Goal: Check status: Check status

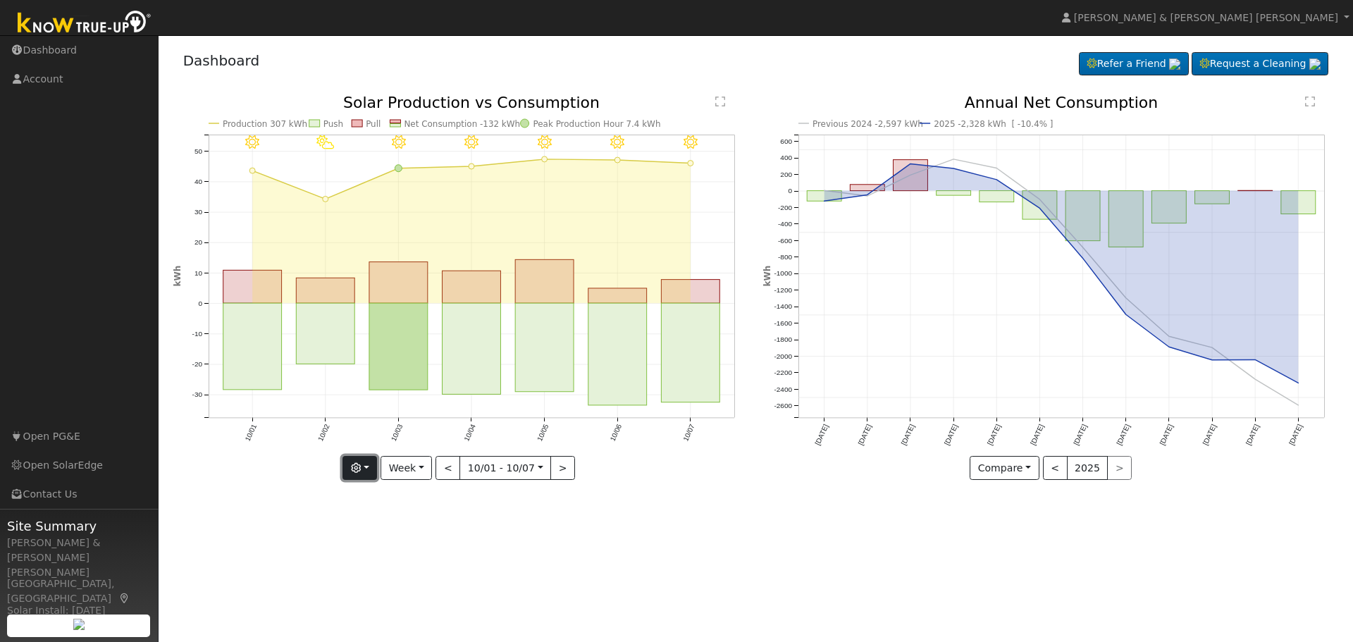
click at [371, 470] on button "button" at bounding box center [360, 468] width 35 height 24
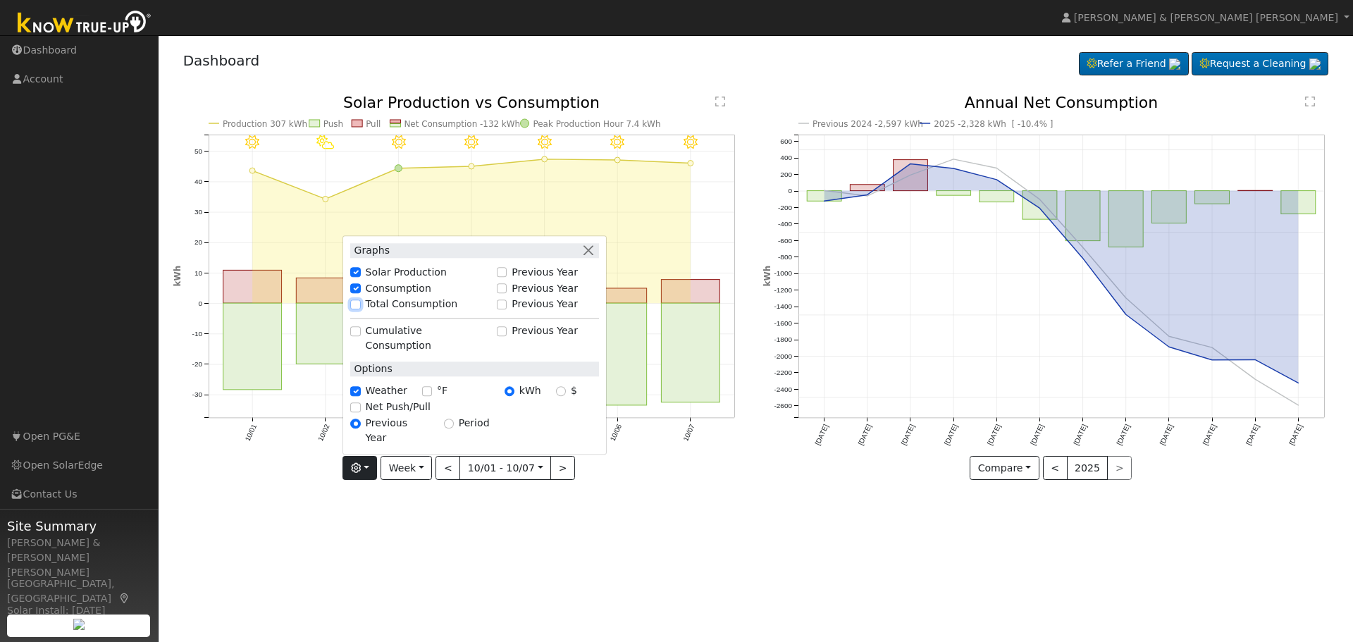
click at [360, 309] on input "Total Consumption" at bounding box center [355, 305] width 10 height 10
checkbox input "true"
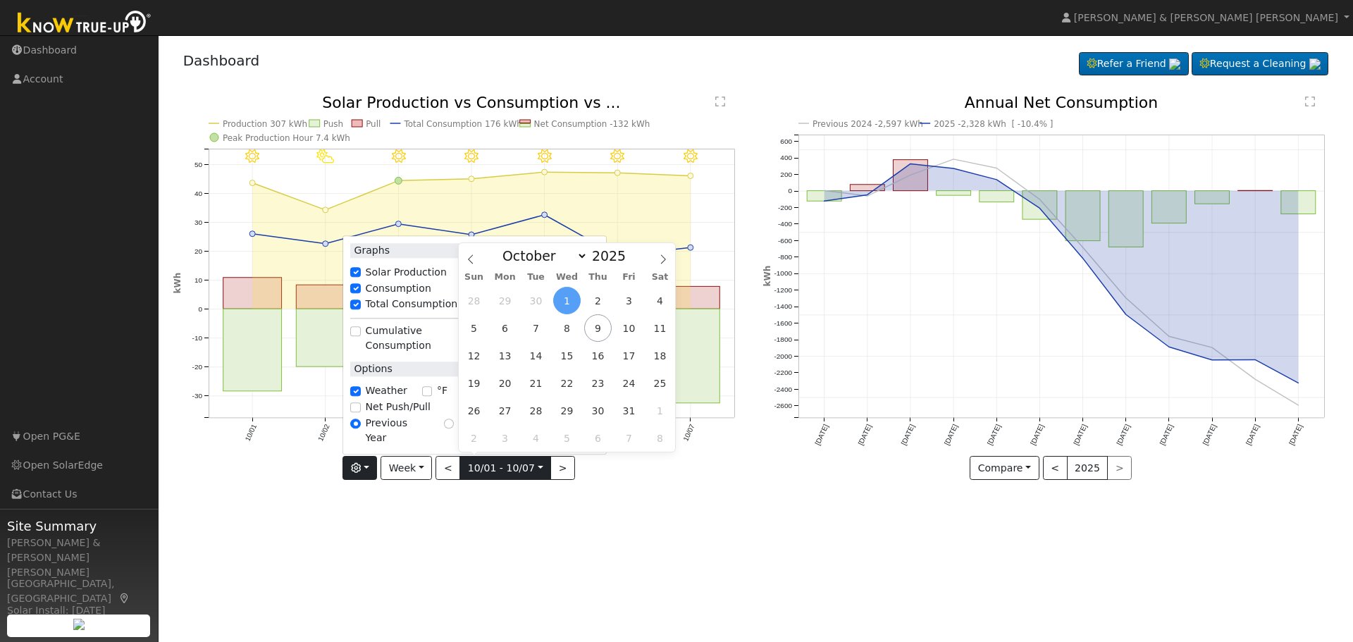
click at [538, 469] on input "[DATE]" at bounding box center [505, 468] width 90 height 23
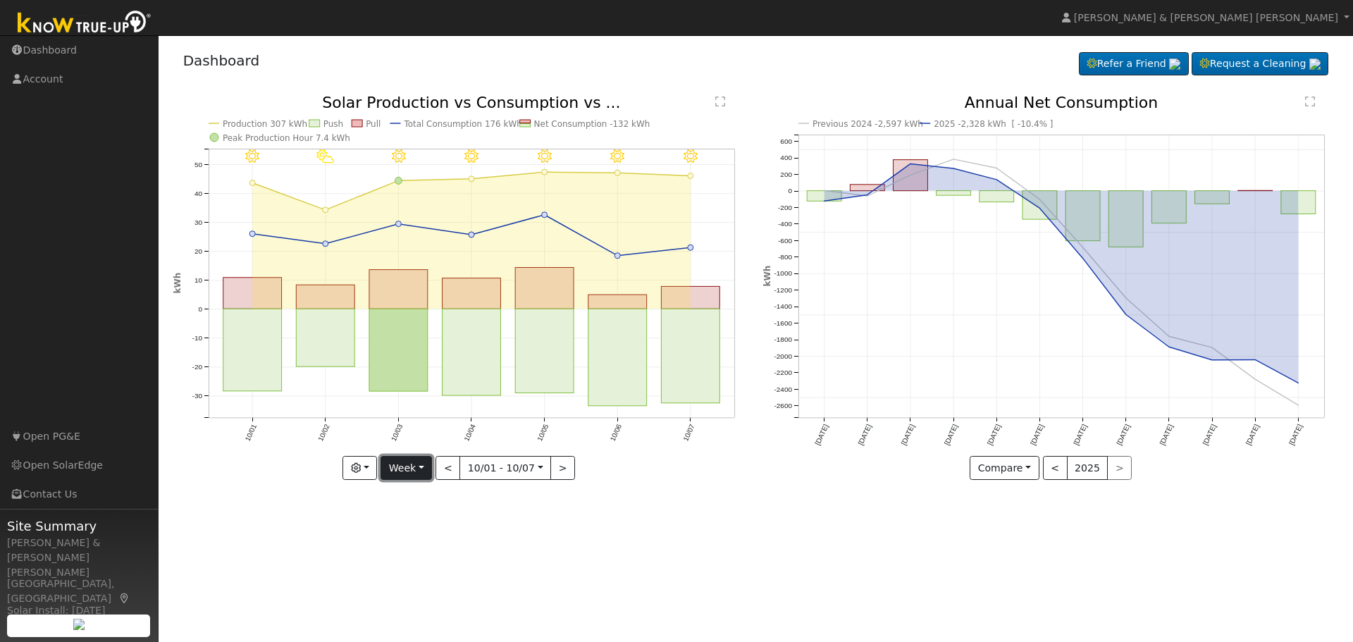
click at [428, 468] on button "Week" at bounding box center [406, 468] width 51 height 24
click at [412, 536] on link "Month" at bounding box center [430, 537] width 98 height 20
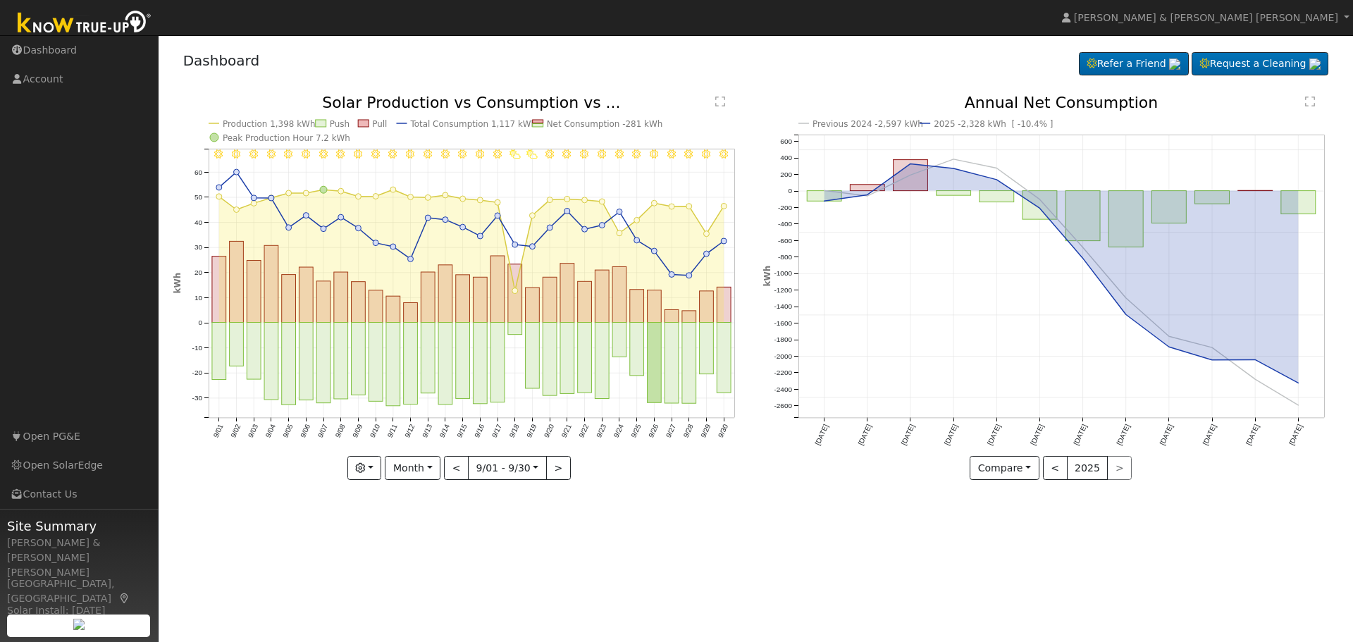
click at [806, 556] on div "User Profile First name Last name Email Email Notifications No Emails No Emails…" at bounding box center [756, 338] width 1195 height 607
click at [459, 469] on button "<" at bounding box center [456, 468] width 25 height 24
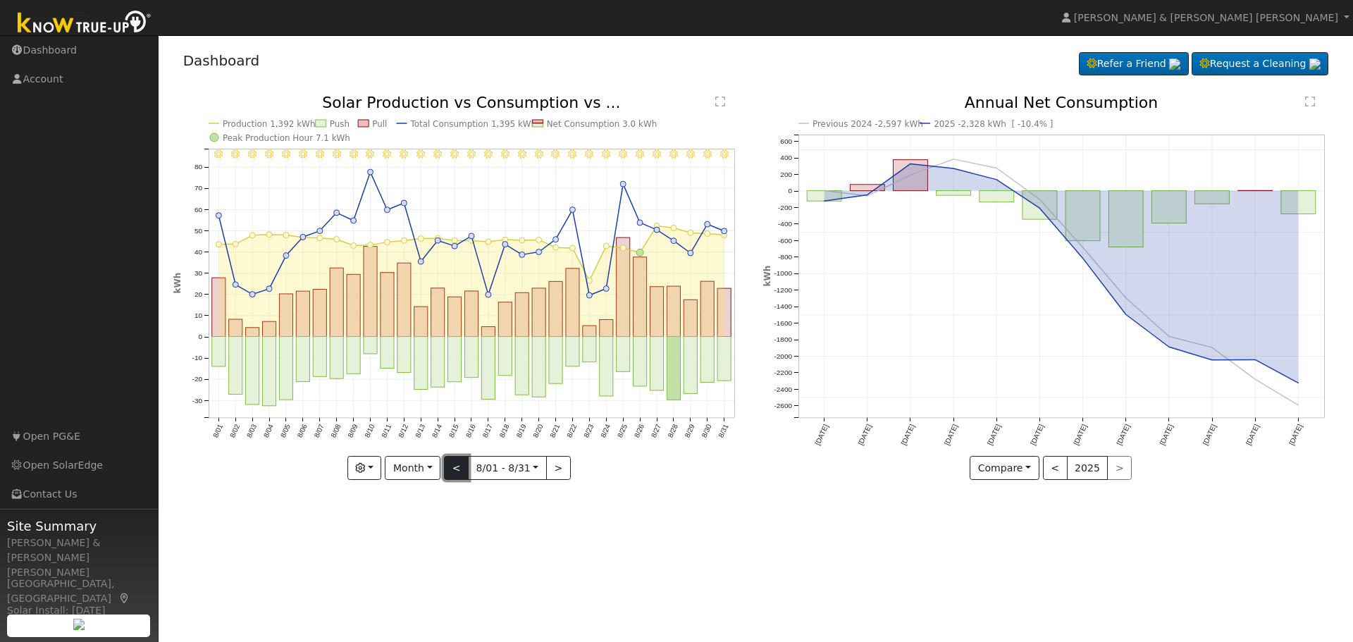
click at [459, 469] on button "<" at bounding box center [456, 468] width 25 height 24
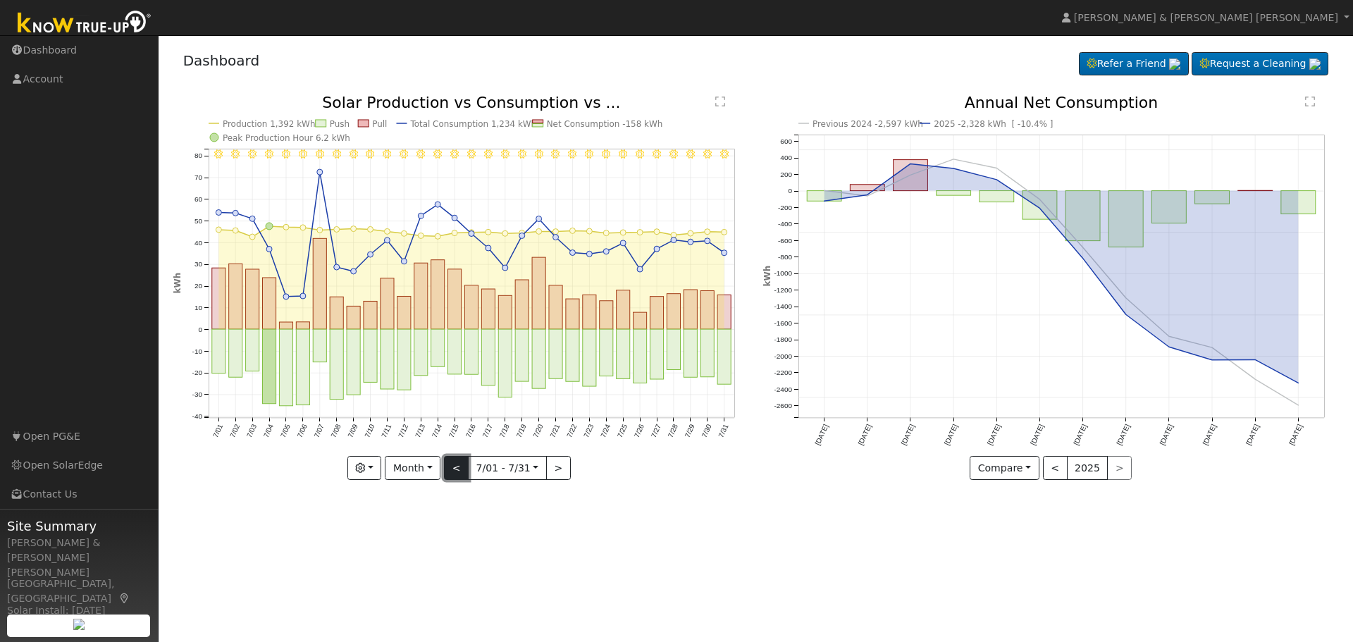
click at [459, 469] on button "<" at bounding box center [456, 468] width 25 height 24
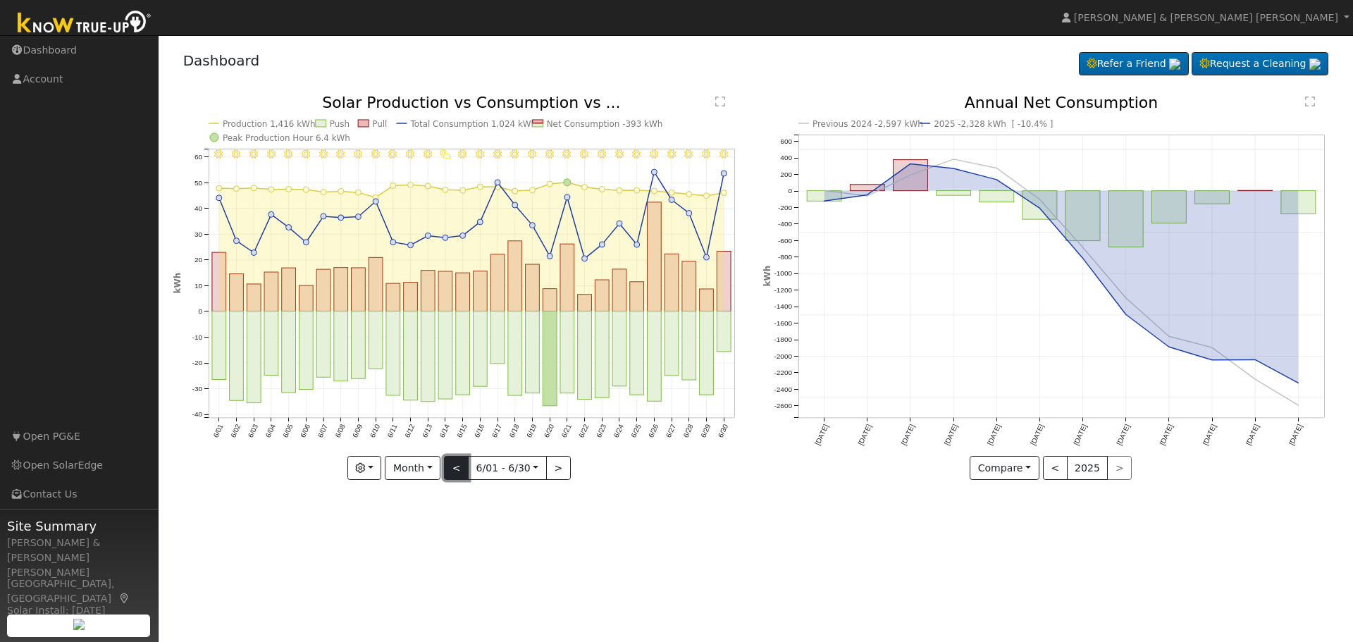
click at [459, 469] on button "<" at bounding box center [456, 468] width 25 height 24
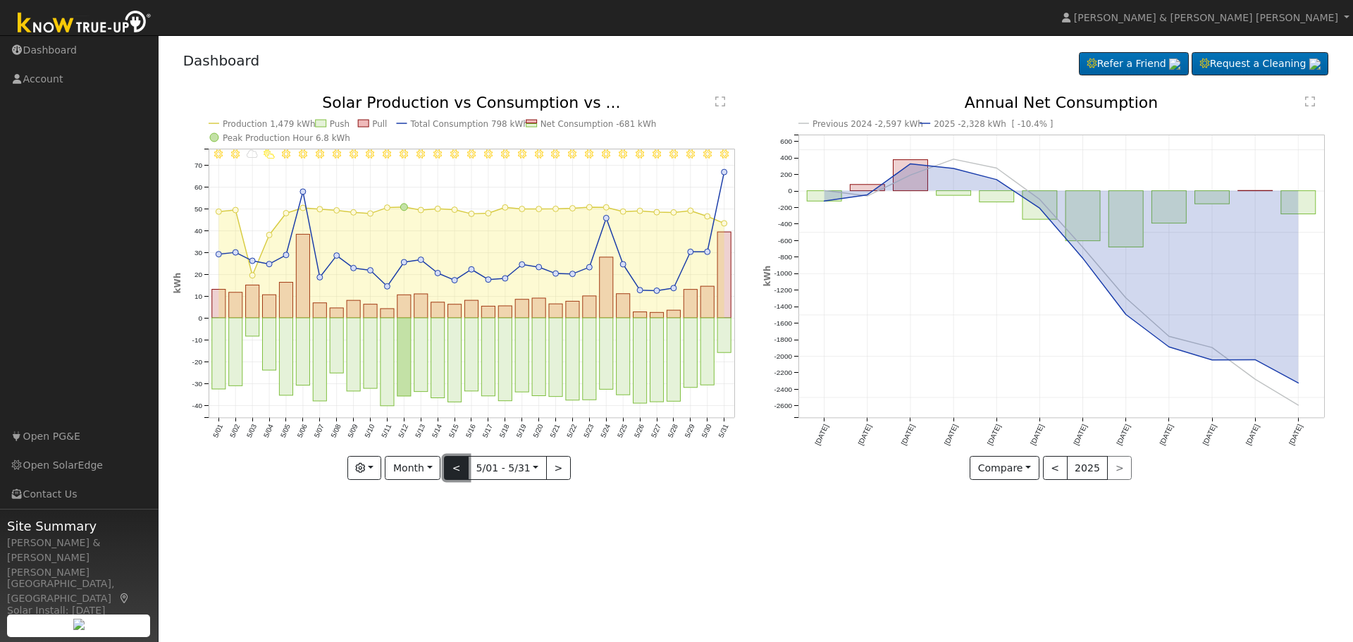
click at [459, 469] on button "<" at bounding box center [456, 468] width 25 height 24
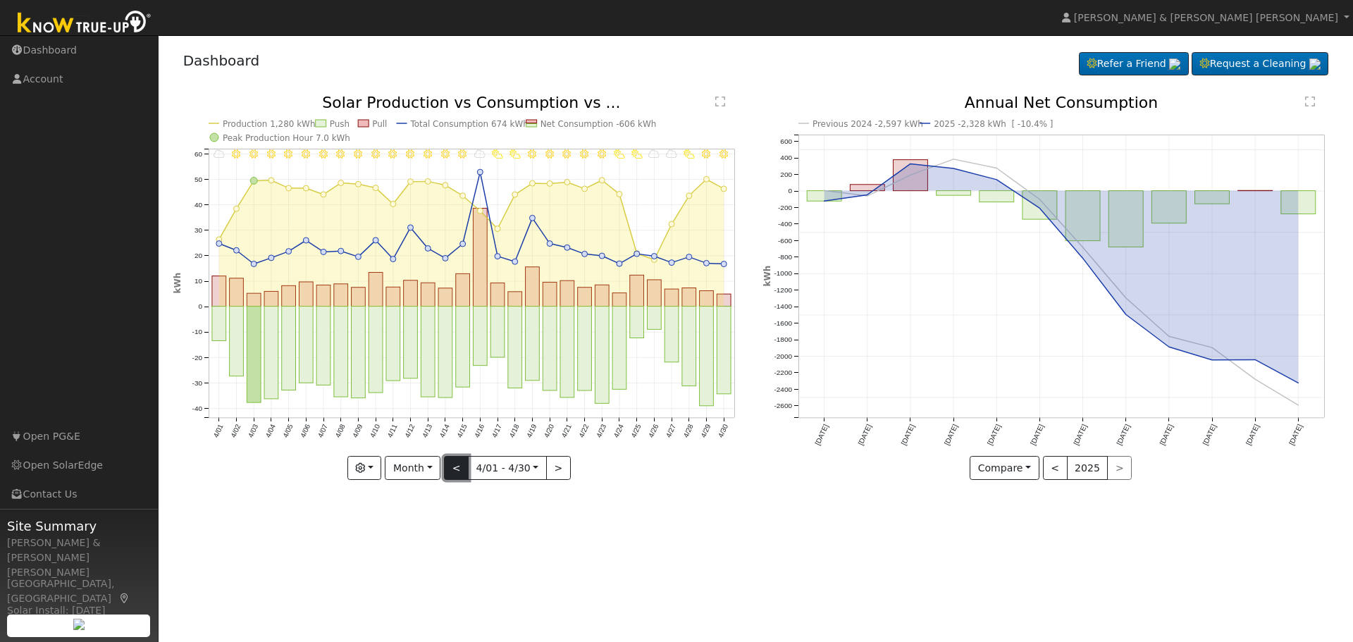
click at [459, 469] on button "<" at bounding box center [456, 468] width 25 height 24
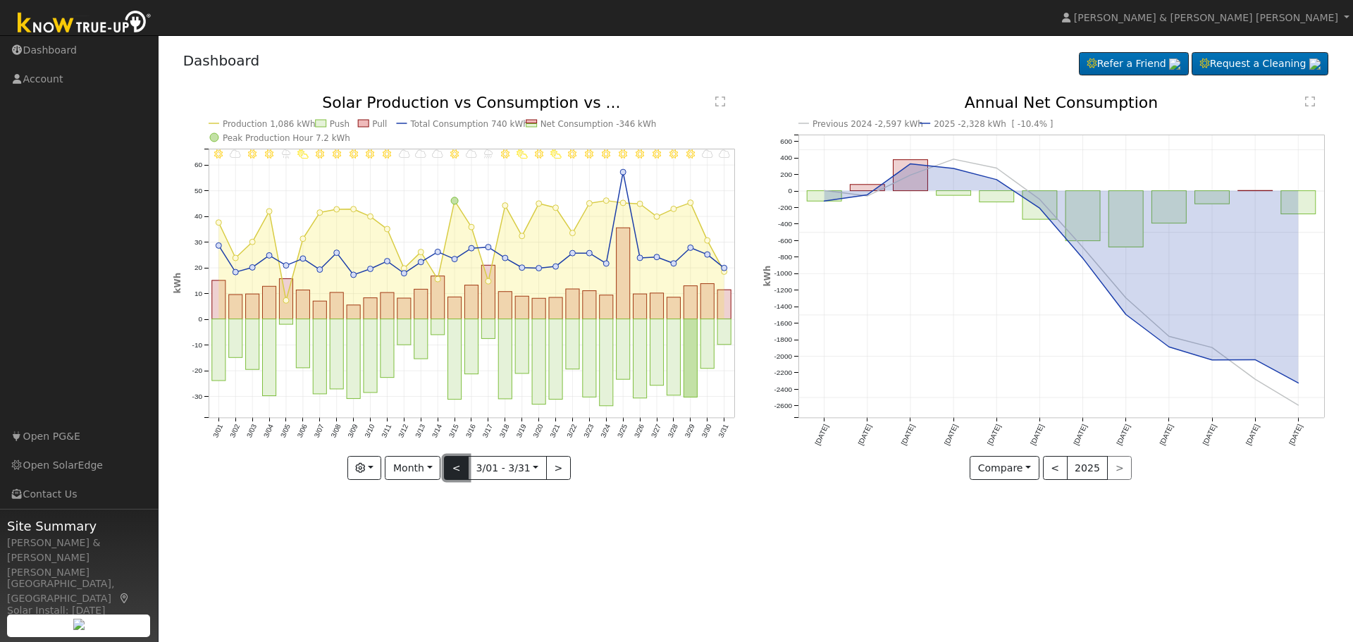
click at [459, 469] on button "<" at bounding box center [456, 468] width 25 height 24
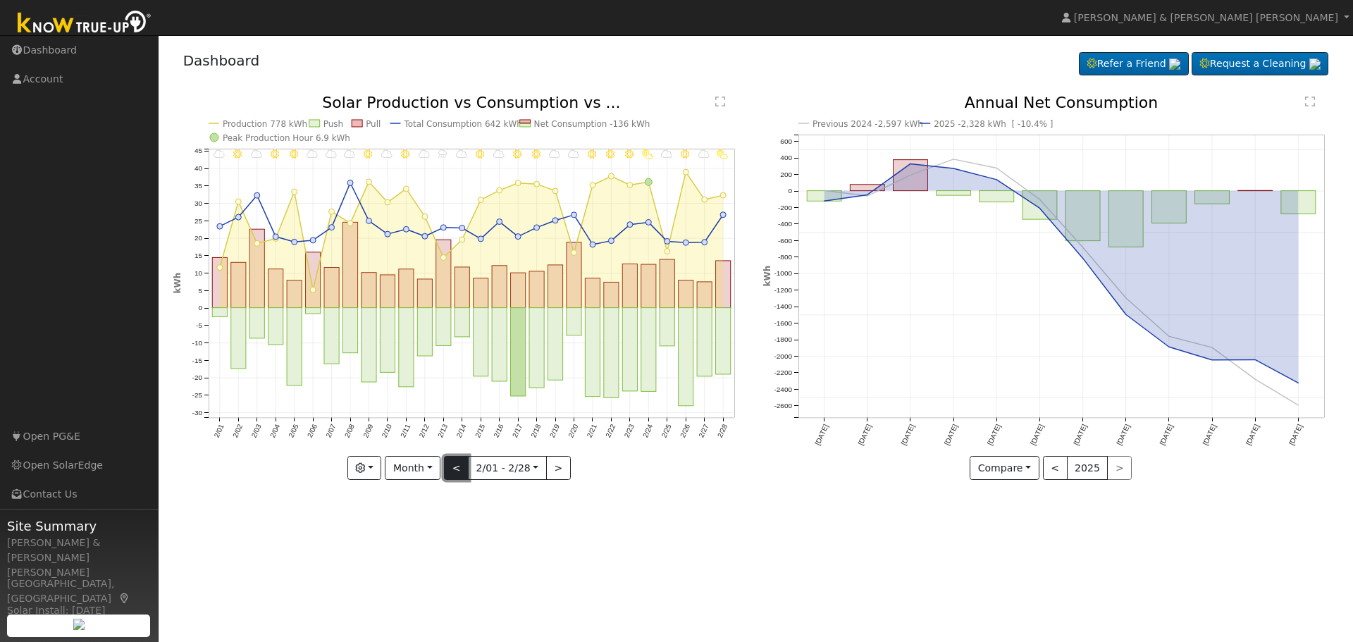
click at [459, 469] on button "<" at bounding box center [456, 468] width 25 height 24
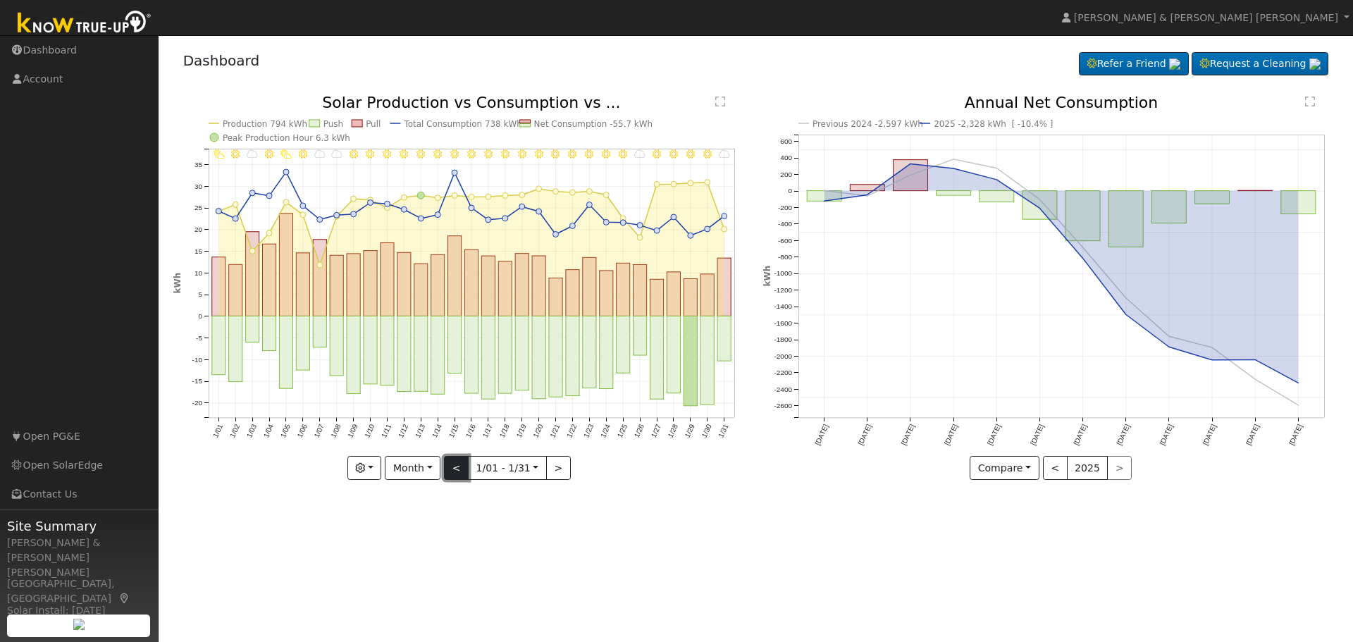
click at [459, 469] on button "<" at bounding box center [456, 468] width 25 height 24
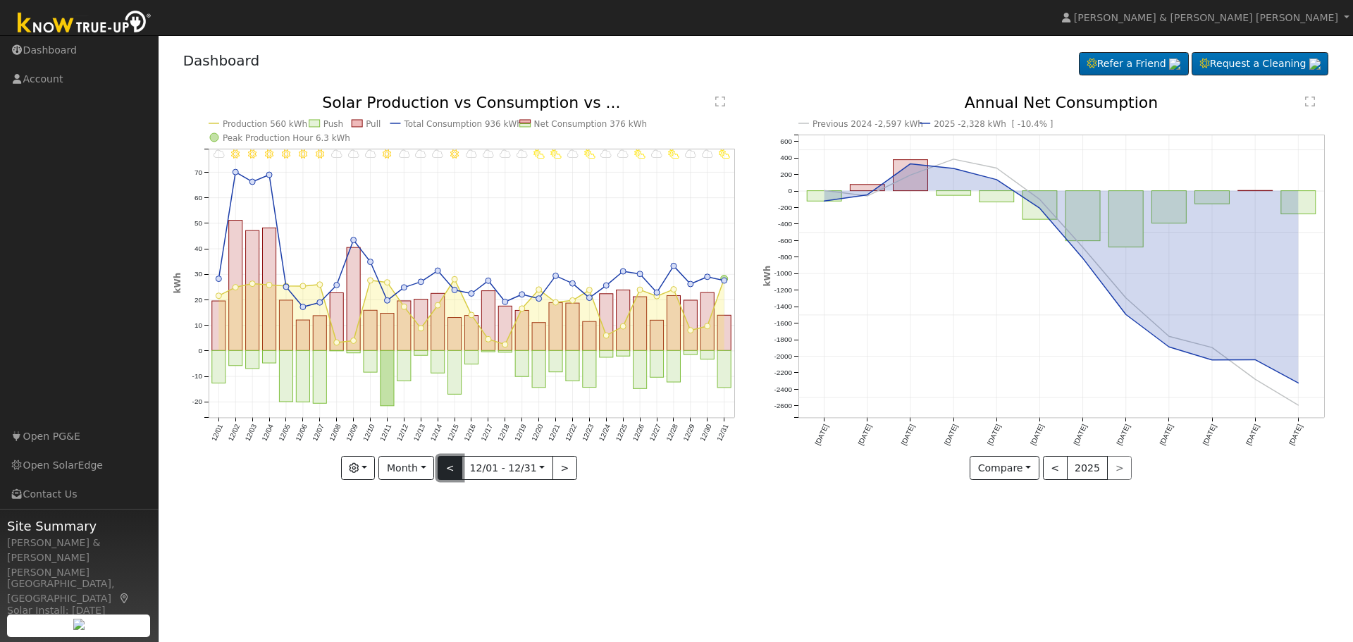
click at [459, 469] on button "<" at bounding box center [450, 468] width 25 height 24
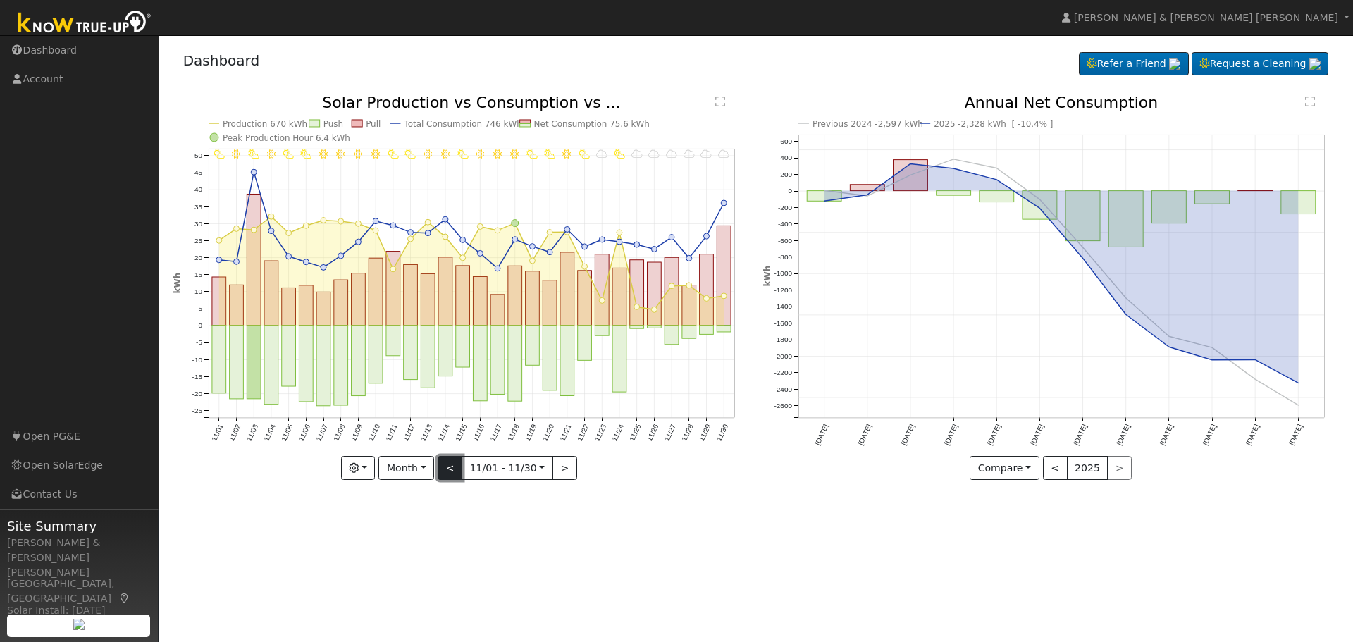
click at [459, 469] on button "<" at bounding box center [450, 468] width 25 height 24
type input "[DATE]"
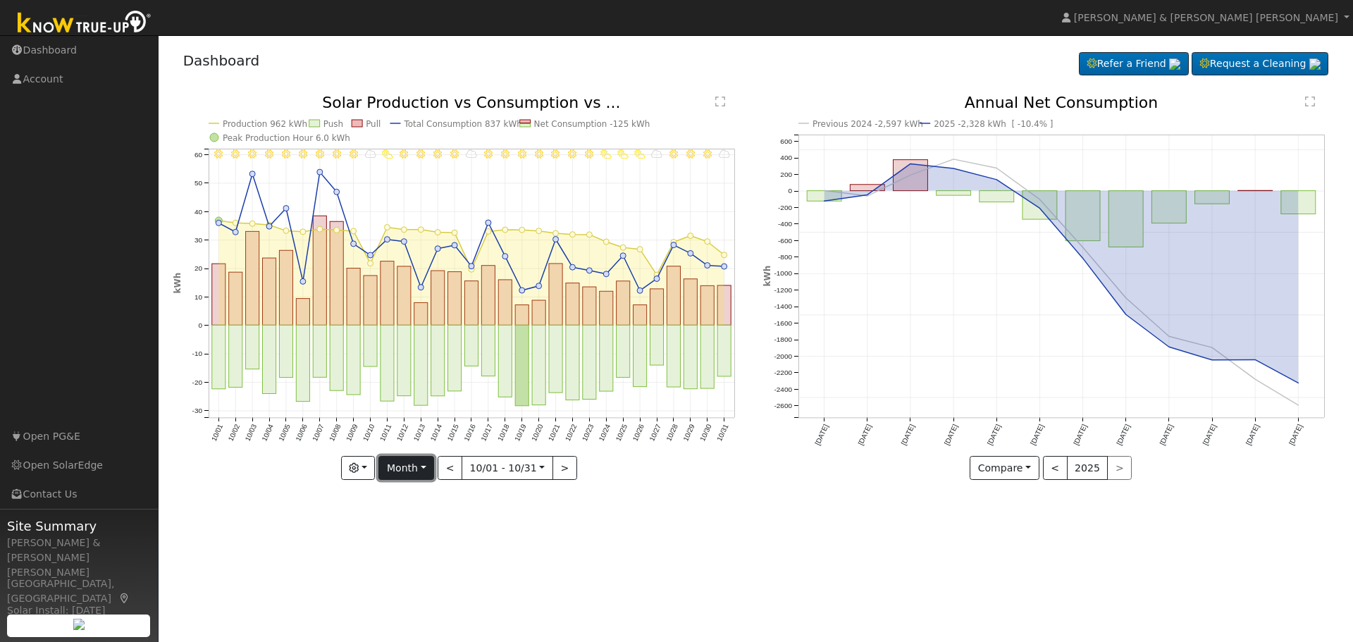
click at [430, 468] on button "Month" at bounding box center [407, 468] width 56 height 24
click at [412, 553] on link "Year" at bounding box center [428, 557] width 98 height 20
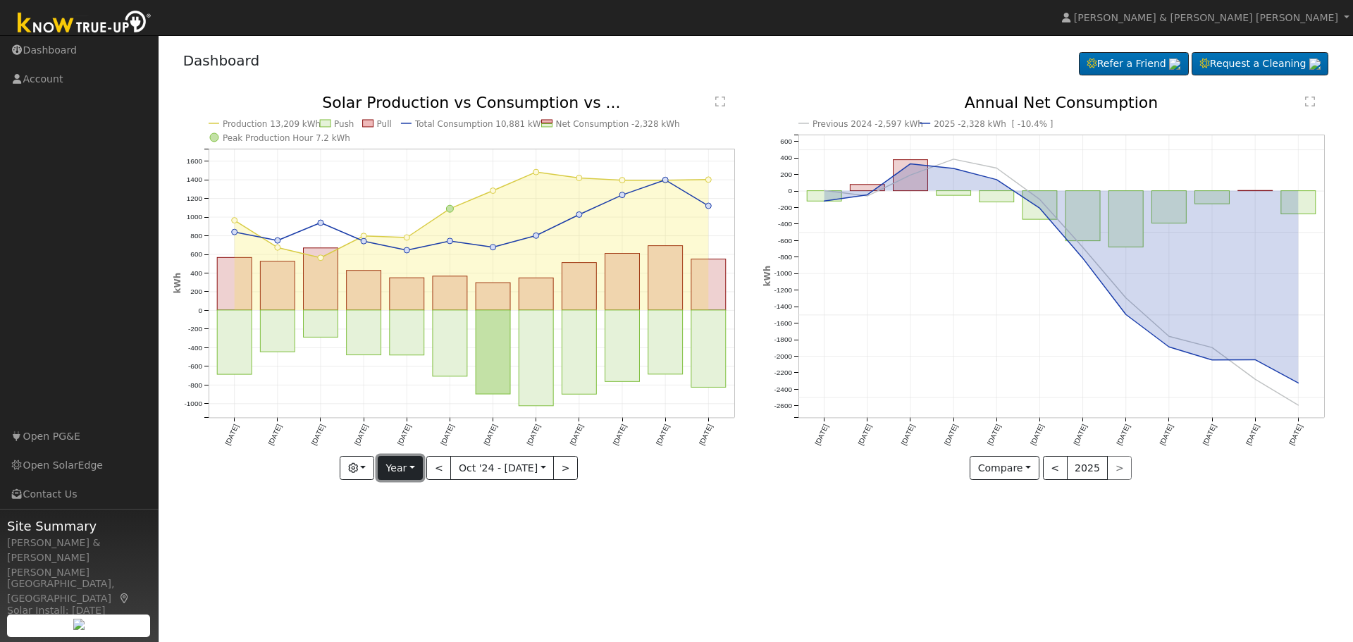
click at [414, 466] on button "Year" at bounding box center [400, 468] width 45 height 24
click at [406, 578] on link "Custom" at bounding box center [428, 577] width 98 height 20
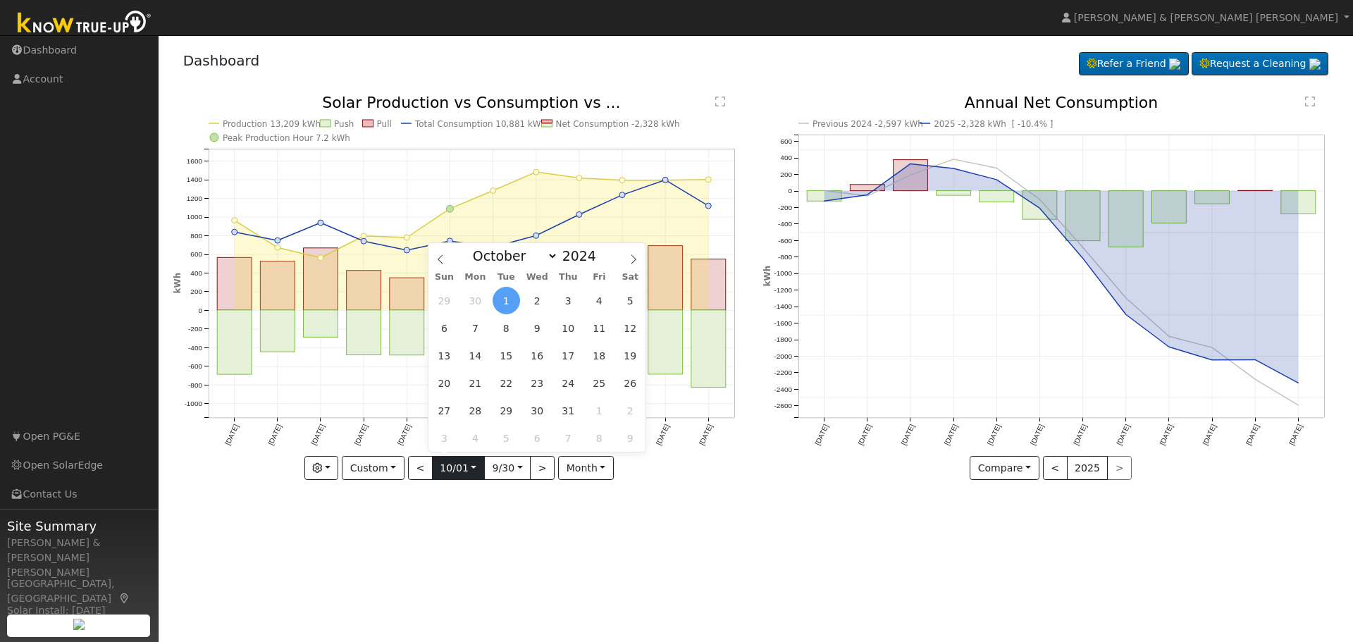
click at [472, 469] on input "[DATE]" at bounding box center [458, 468] width 51 height 23
click at [441, 259] on icon at bounding box center [441, 259] width 10 height 10
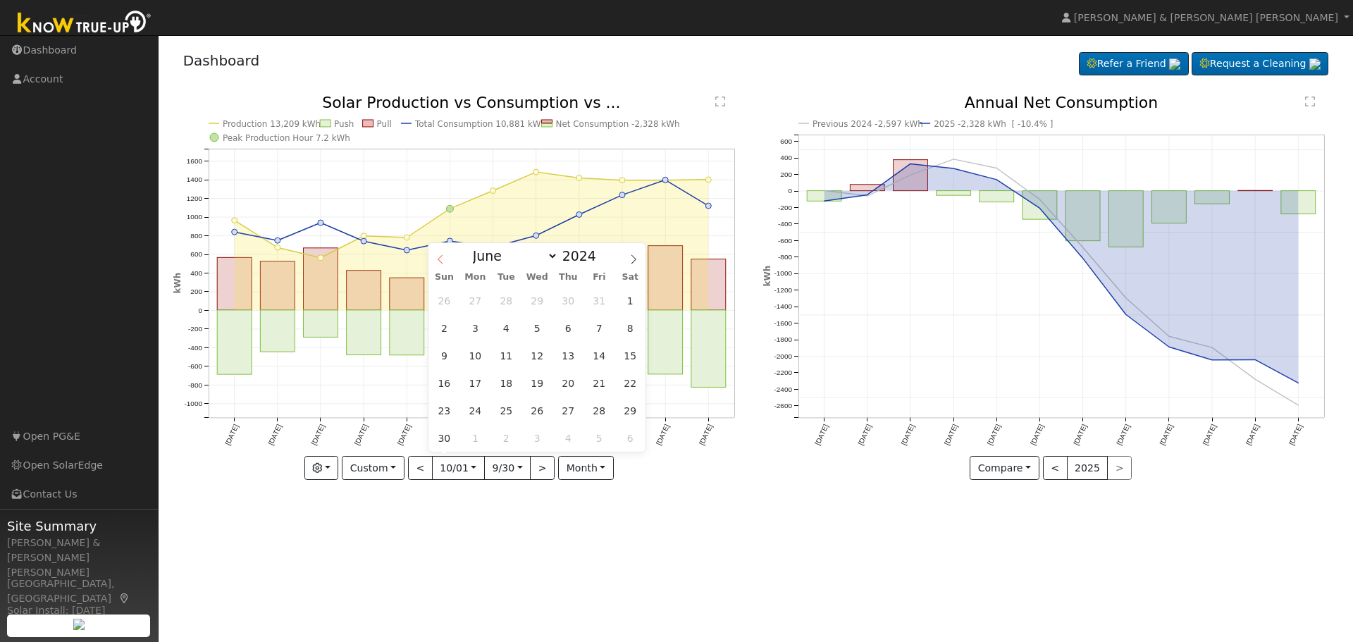
click at [441, 259] on icon at bounding box center [441, 259] width 10 height 10
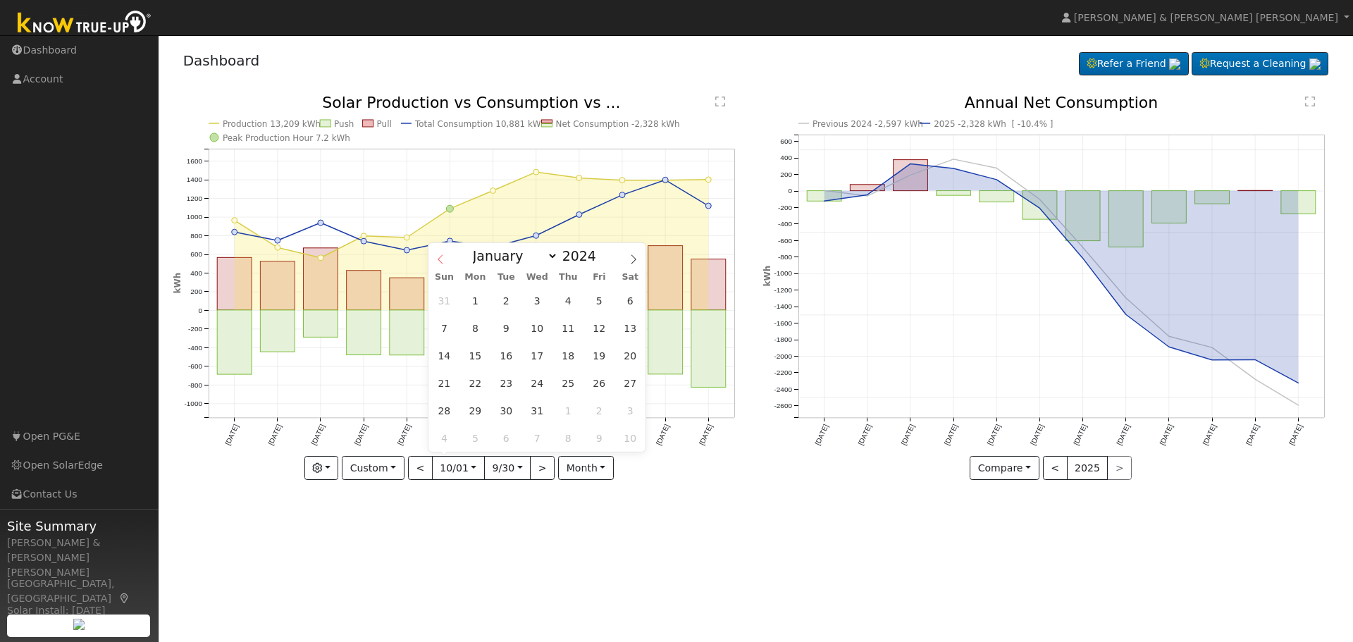
click at [441, 259] on icon at bounding box center [441, 259] width 10 height 10
select select "11"
click at [634, 262] on icon at bounding box center [634, 259] width 10 height 10
type input "2024"
select select "0"
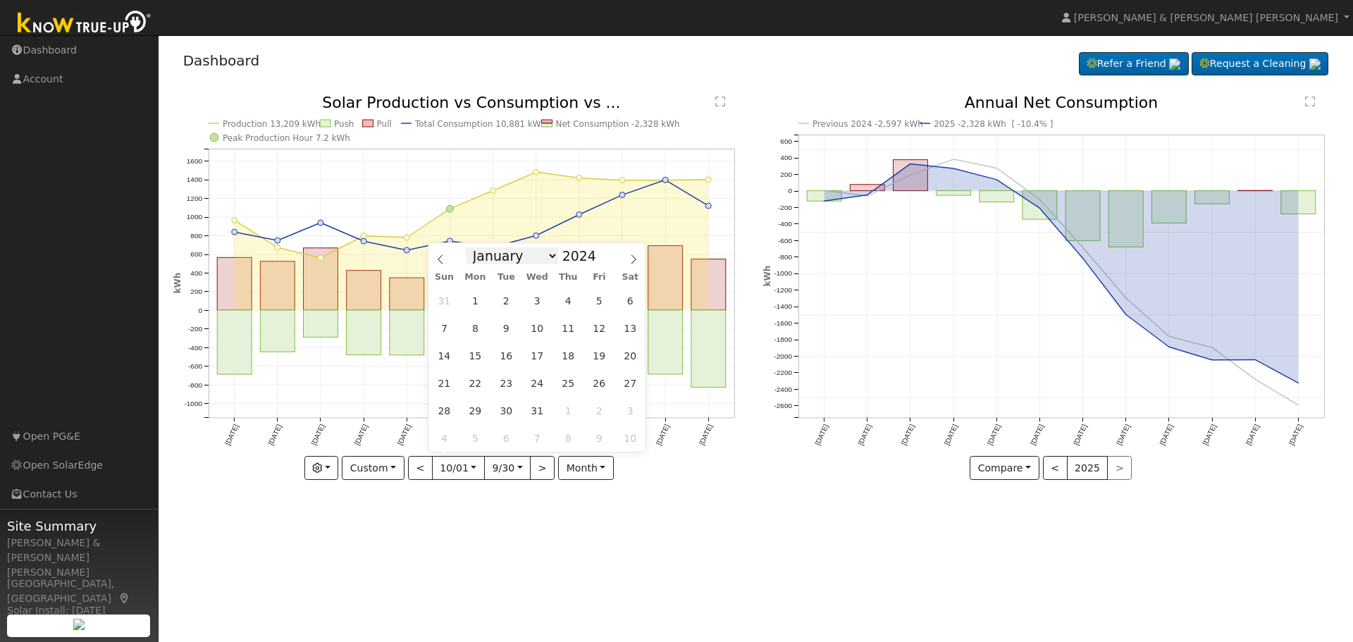
click at [550, 255] on select "January February March April May June July August September October November De…" at bounding box center [512, 255] width 92 height 17
click at [599, 260] on span at bounding box center [604, 260] width 10 height 8
type input "2022"
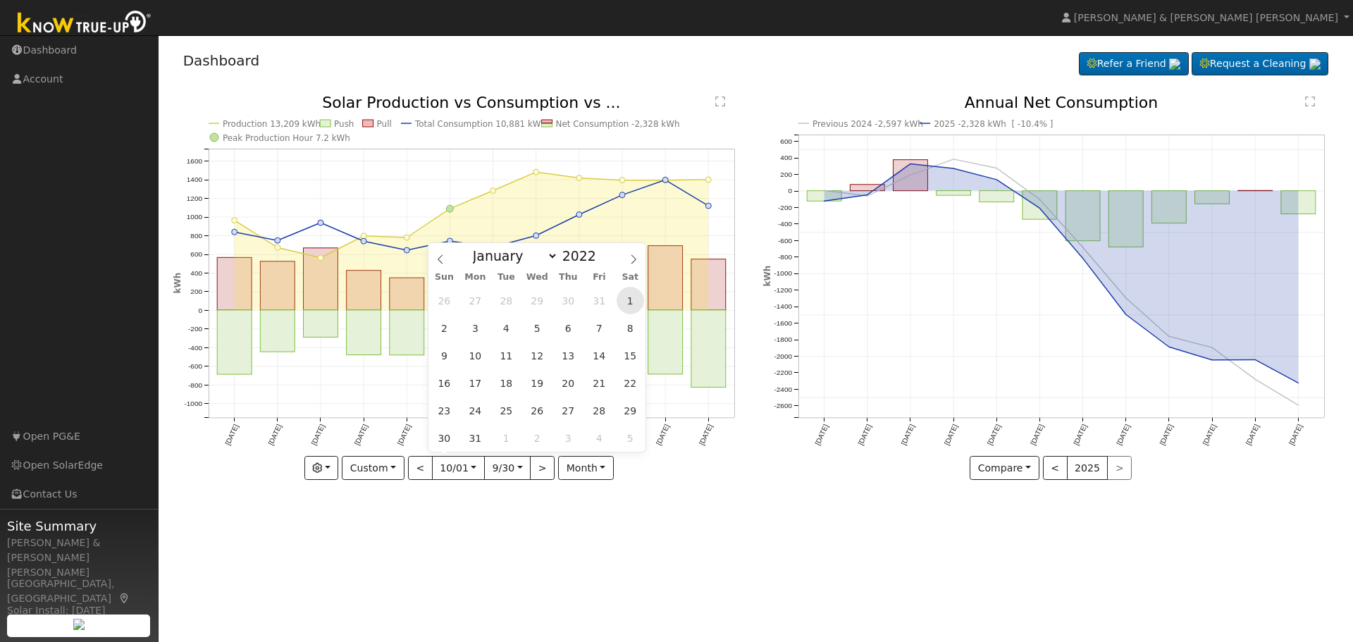
click at [633, 304] on span "1" at bounding box center [630, 300] width 27 height 27
type input "[DATE]"
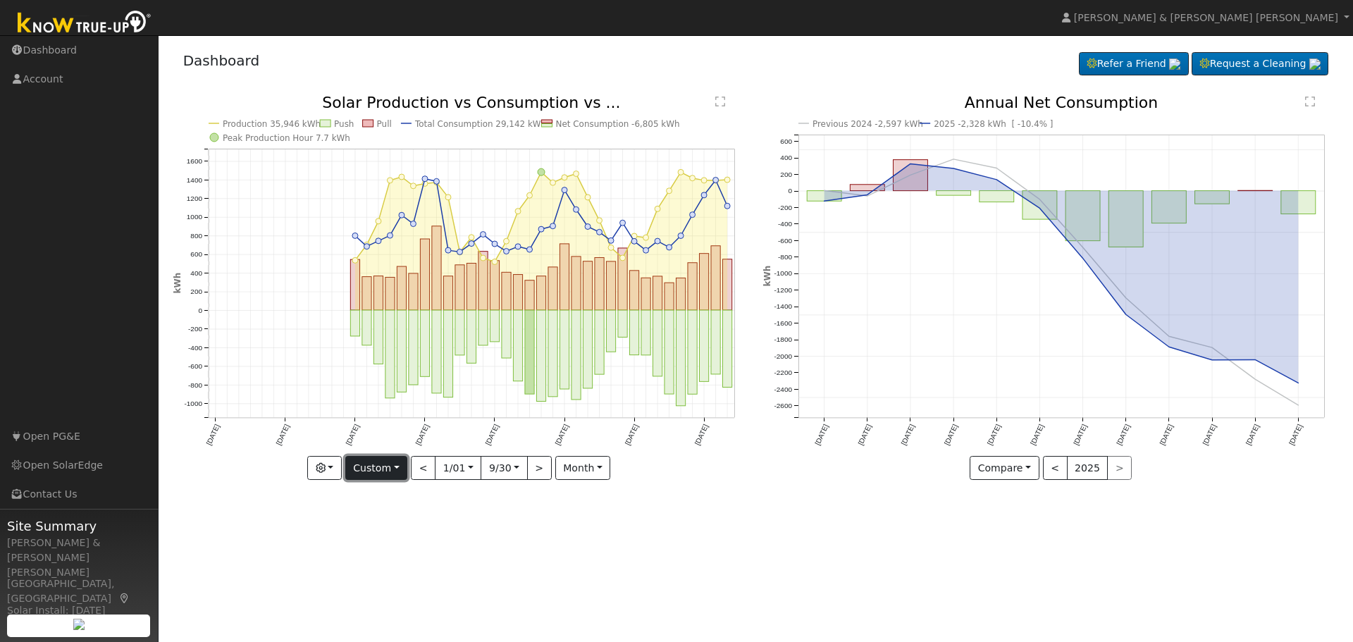
click at [396, 472] on button "Custom" at bounding box center [376, 468] width 63 height 24
click at [369, 553] on link "Year" at bounding box center [395, 557] width 98 height 20
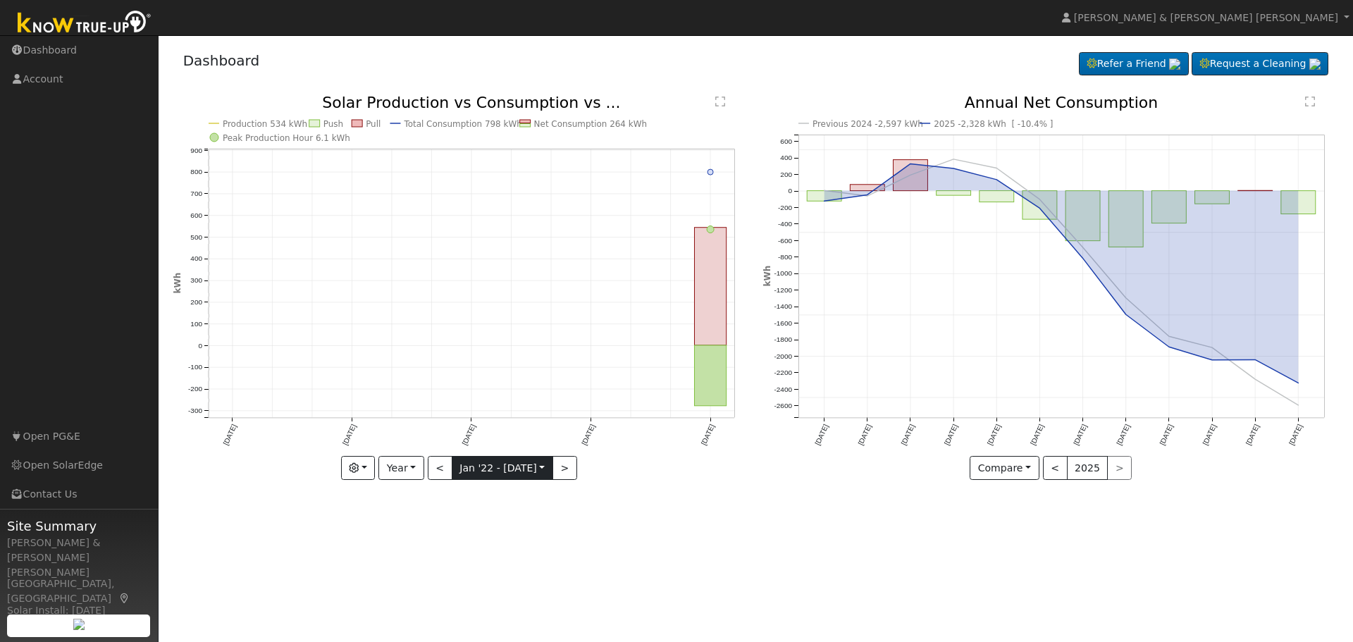
click at [542, 467] on input "[DATE]" at bounding box center [503, 468] width 100 height 23
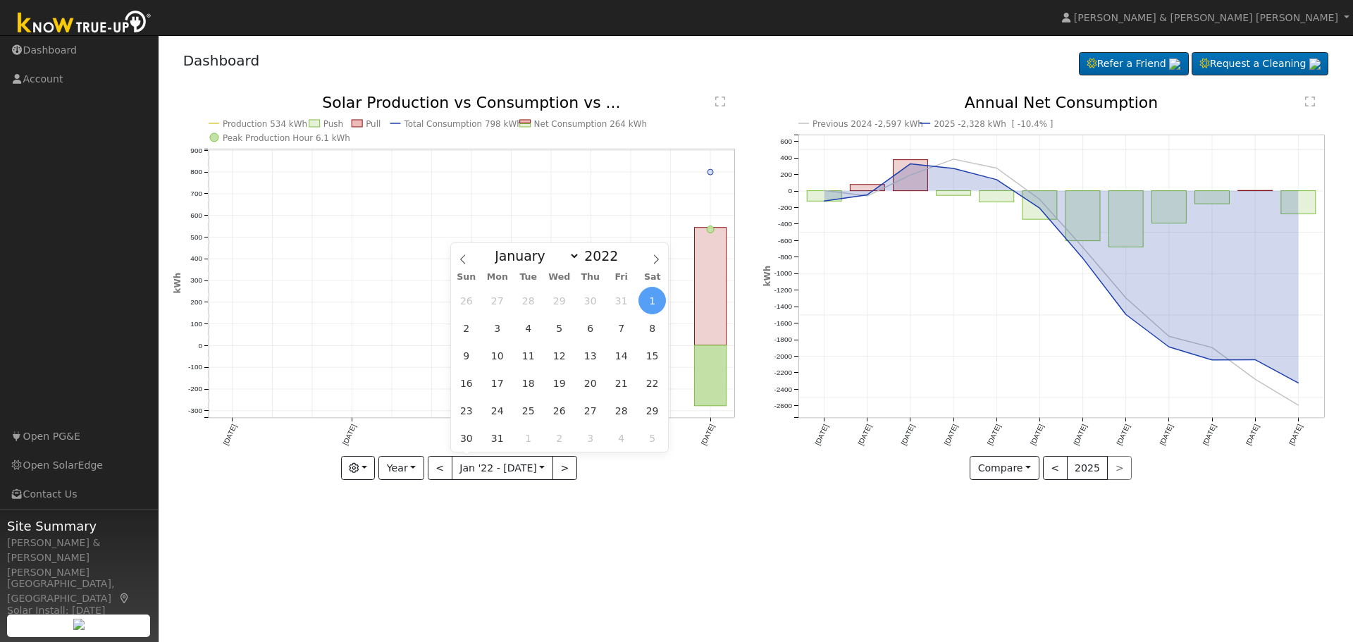
click at [649, 299] on span "1" at bounding box center [652, 300] width 27 height 27
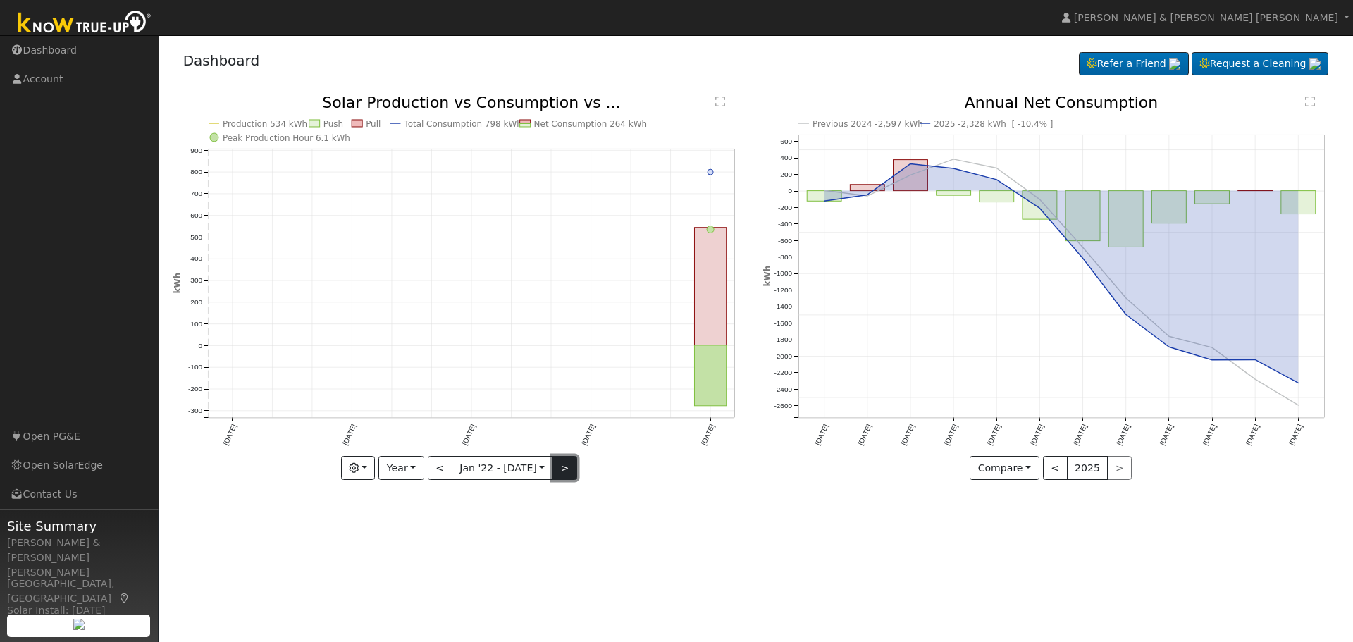
click at [565, 467] on button ">" at bounding box center [565, 468] width 25 height 24
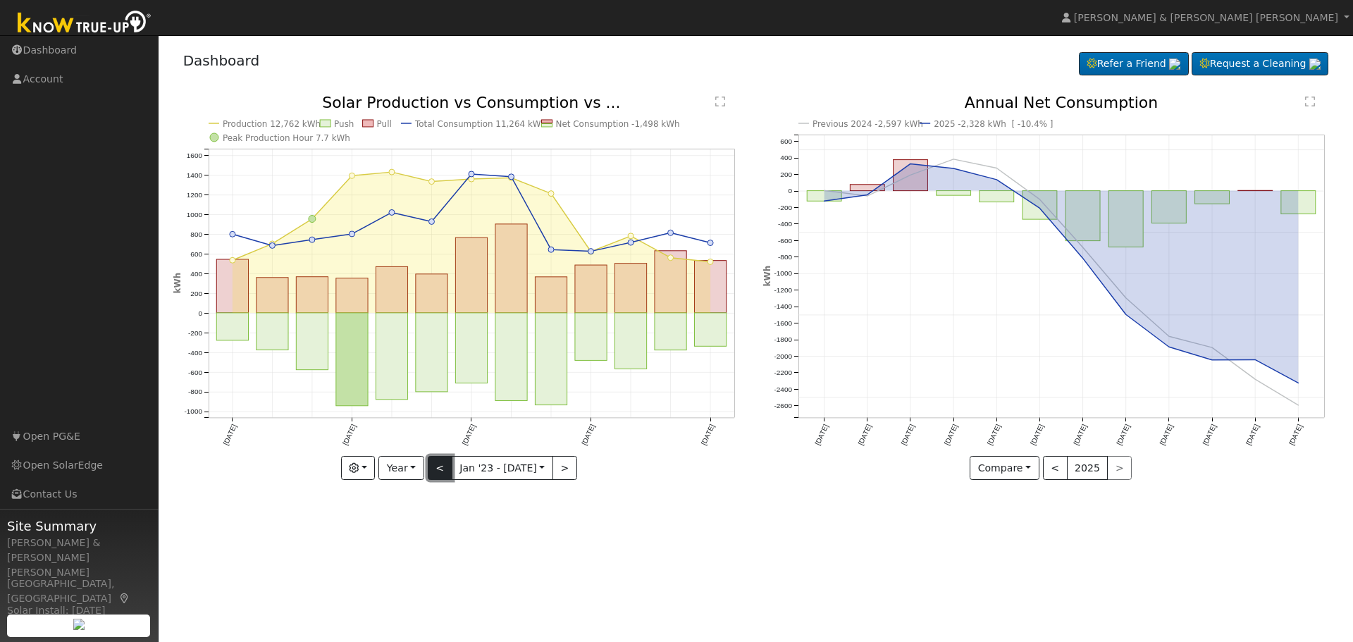
click at [443, 465] on button "<" at bounding box center [440, 468] width 25 height 24
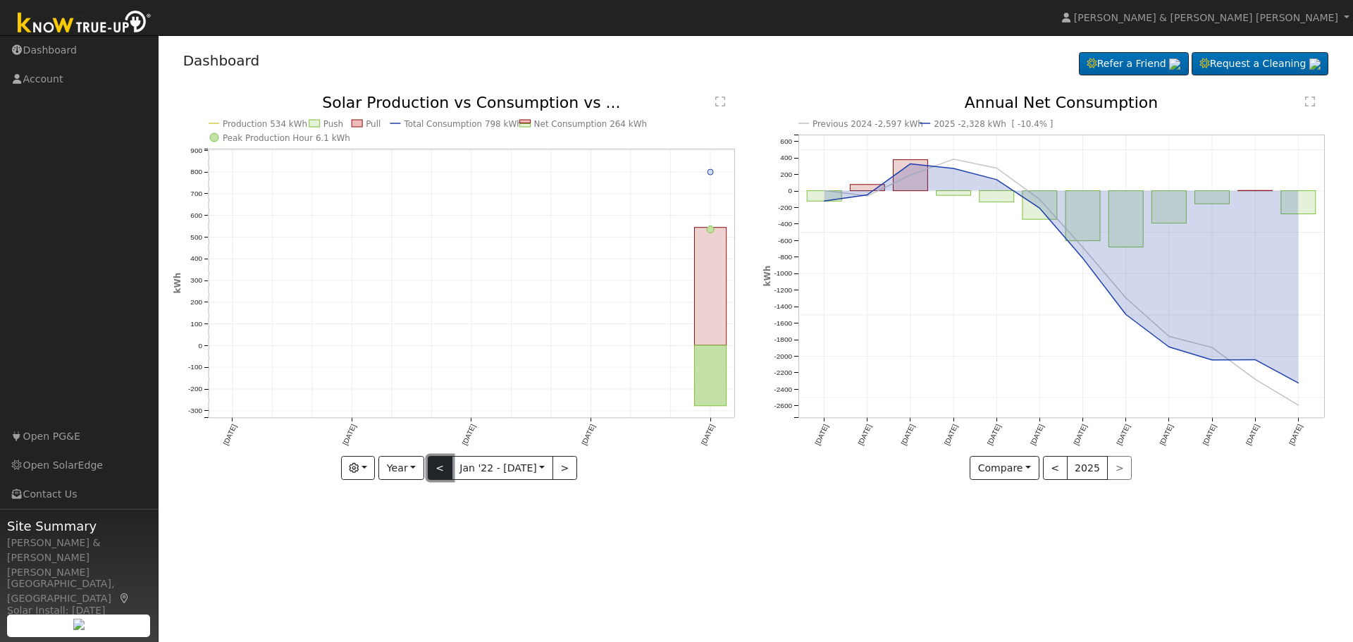
click at [443, 466] on button "<" at bounding box center [440, 468] width 25 height 24
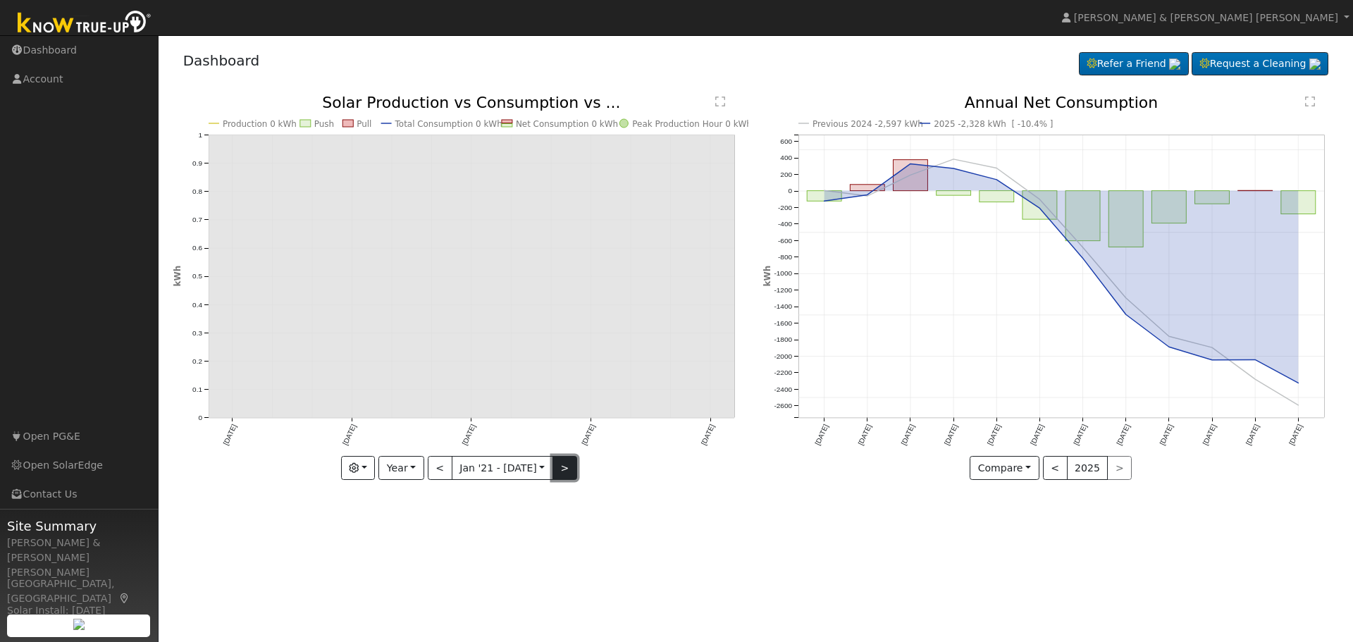
click at [558, 465] on button ">" at bounding box center [565, 468] width 25 height 24
type input "[DATE]"
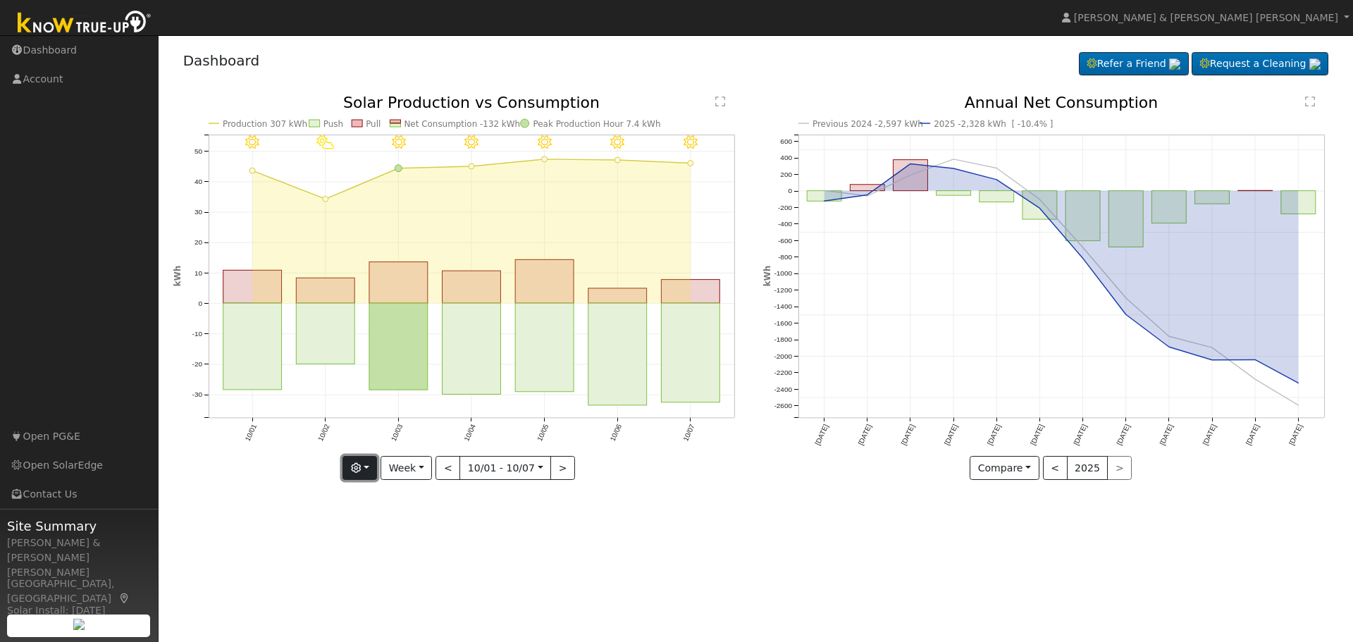
click at [369, 472] on button "button" at bounding box center [360, 468] width 35 height 24
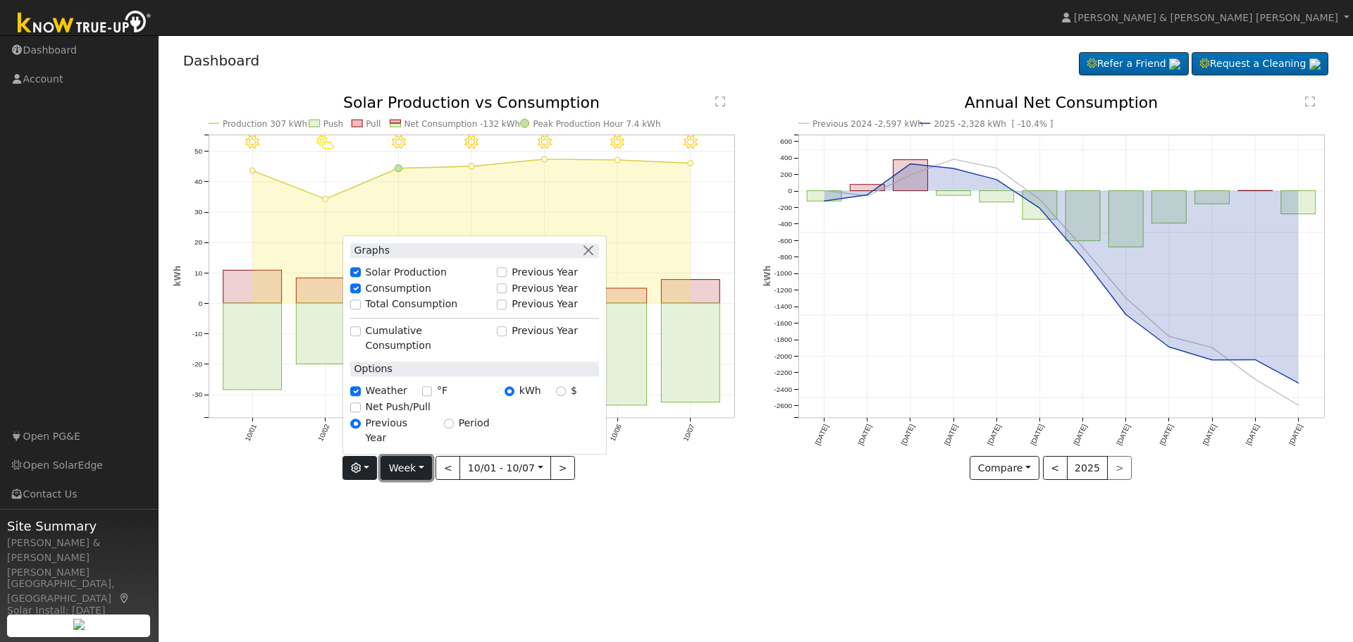
click at [426, 464] on button "Week" at bounding box center [406, 468] width 51 height 24
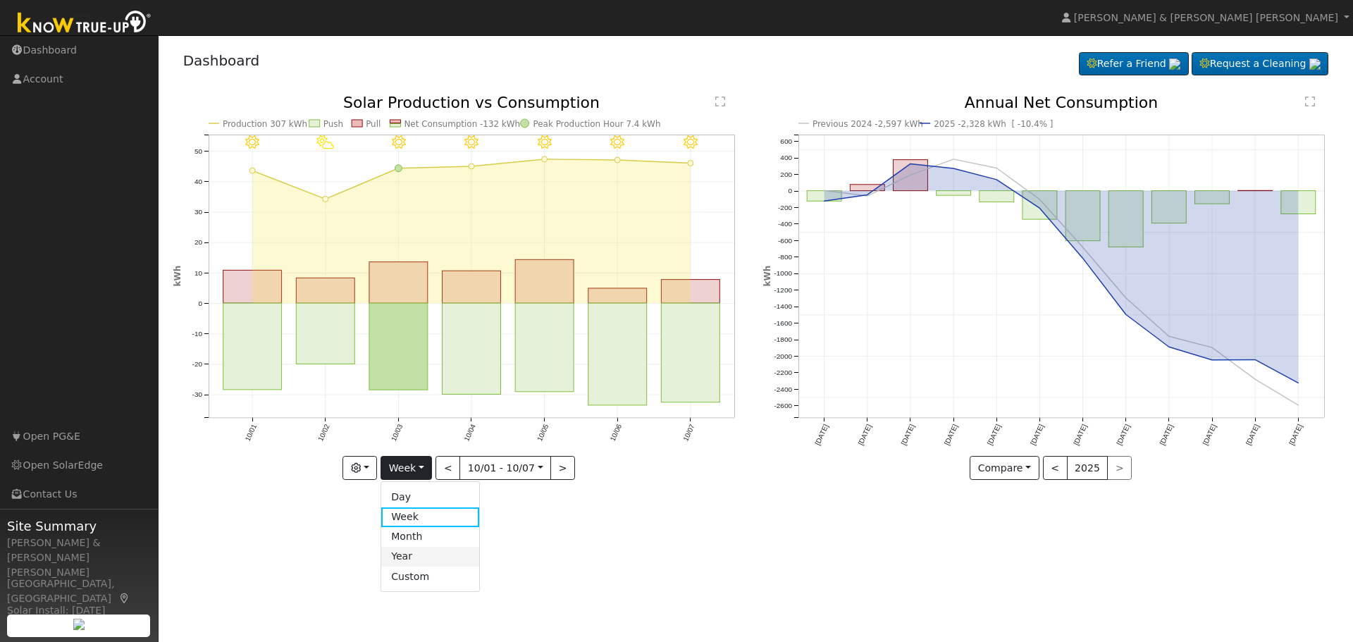
click at [412, 556] on link "Year" at bounding box center [430, 557] width 98 height 20
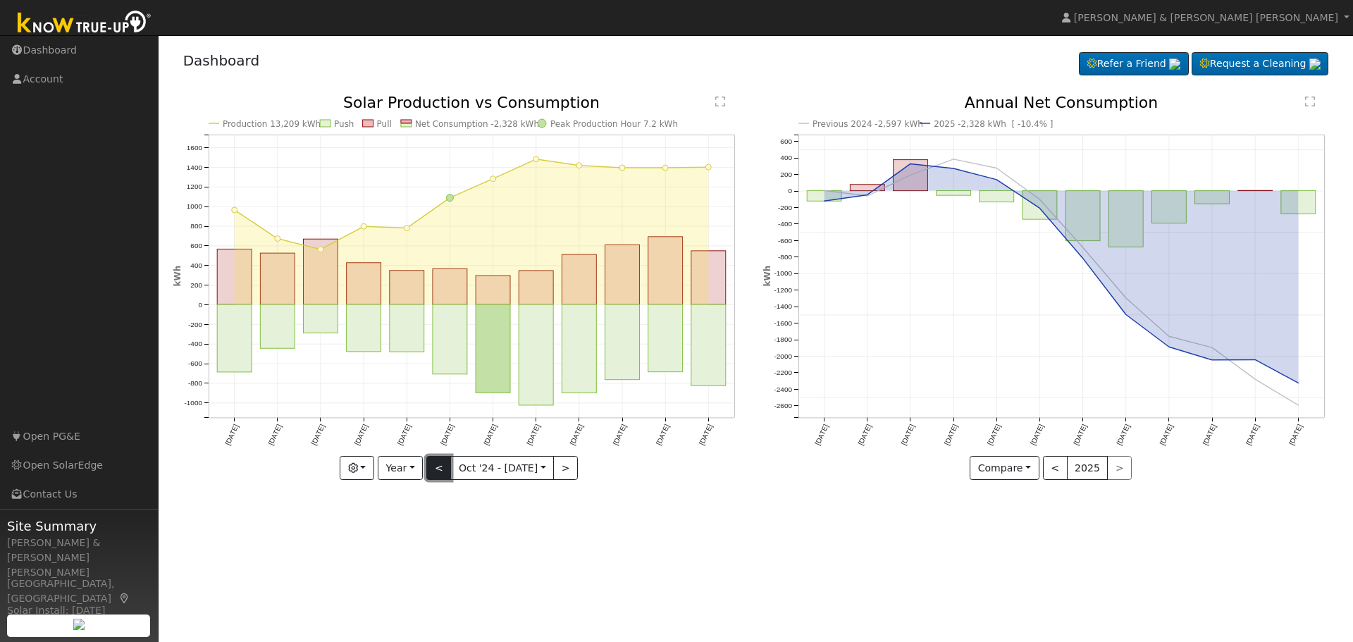
click at [441, 466] on button "<" at bounding box center [438, 468] width 25 height 24
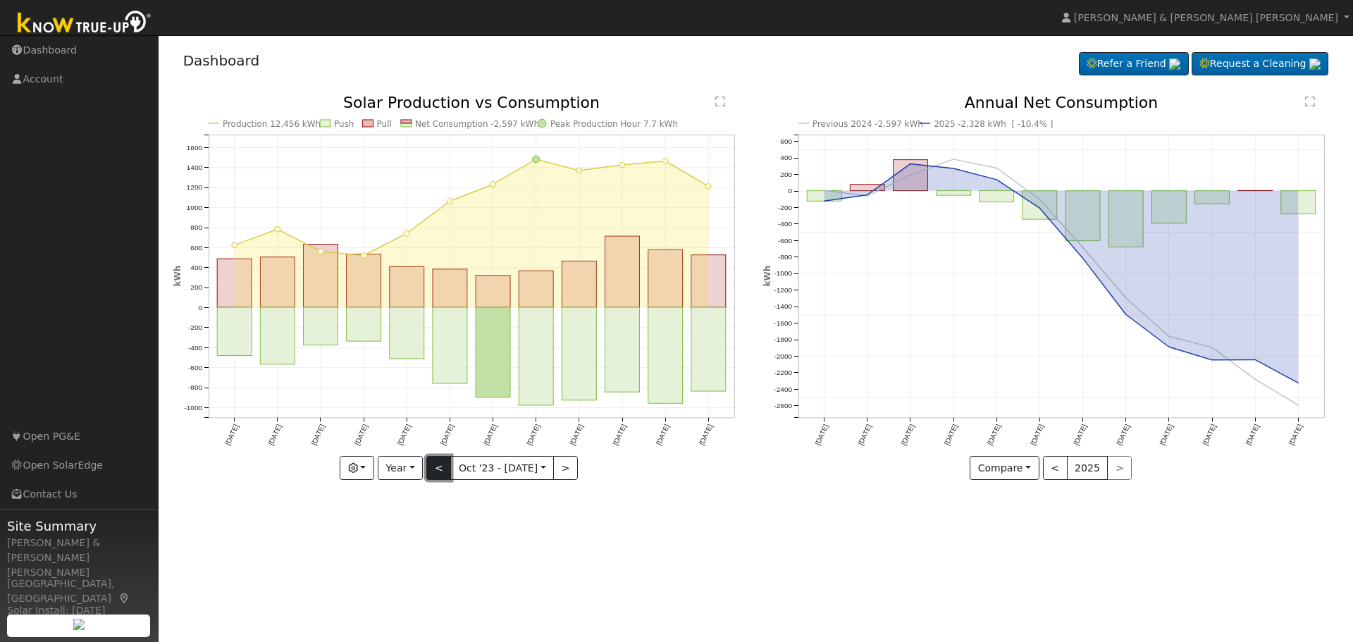
click at [441, 468] on button "<" at bounding box center [438, 468] width 25 height 24
type input "2022-10-01"
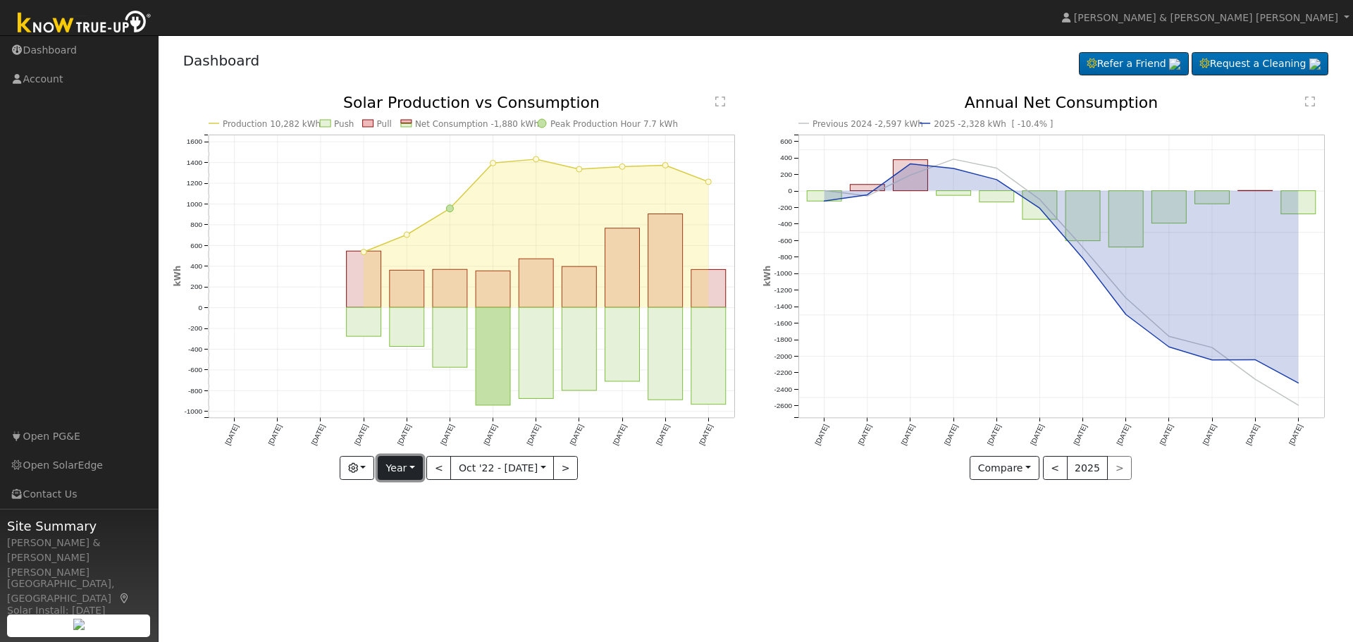
click at [409, 468] on button "Year" at bounding box center [400, 468] width 45 height 24
click at [428, 582] on link "Custom" at bounding box center [428, 577] width 98 height 20
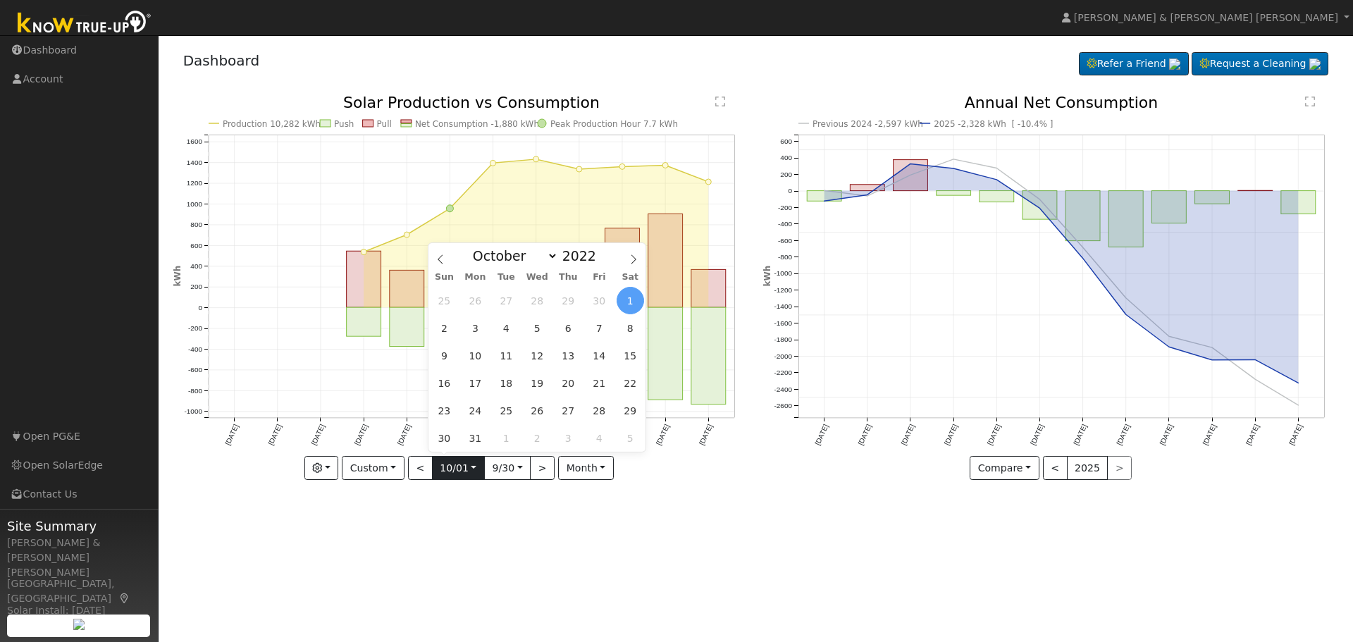
click at [459, 470] on input "2022-10-01" at bounding box center [458, 468] width 51 height 23
click at [634, 262] on icon at bounding box center [634, 259] width 10 height 10
click at [552, 253] on select "January February March April May June July August September October November De…" at bounding box center [512, 255] width 92 height 17
select select "0"
click at [477, 247] on select "January February March April May June July August September October November De…" at bounding box center [512, 255] width 92 height 17
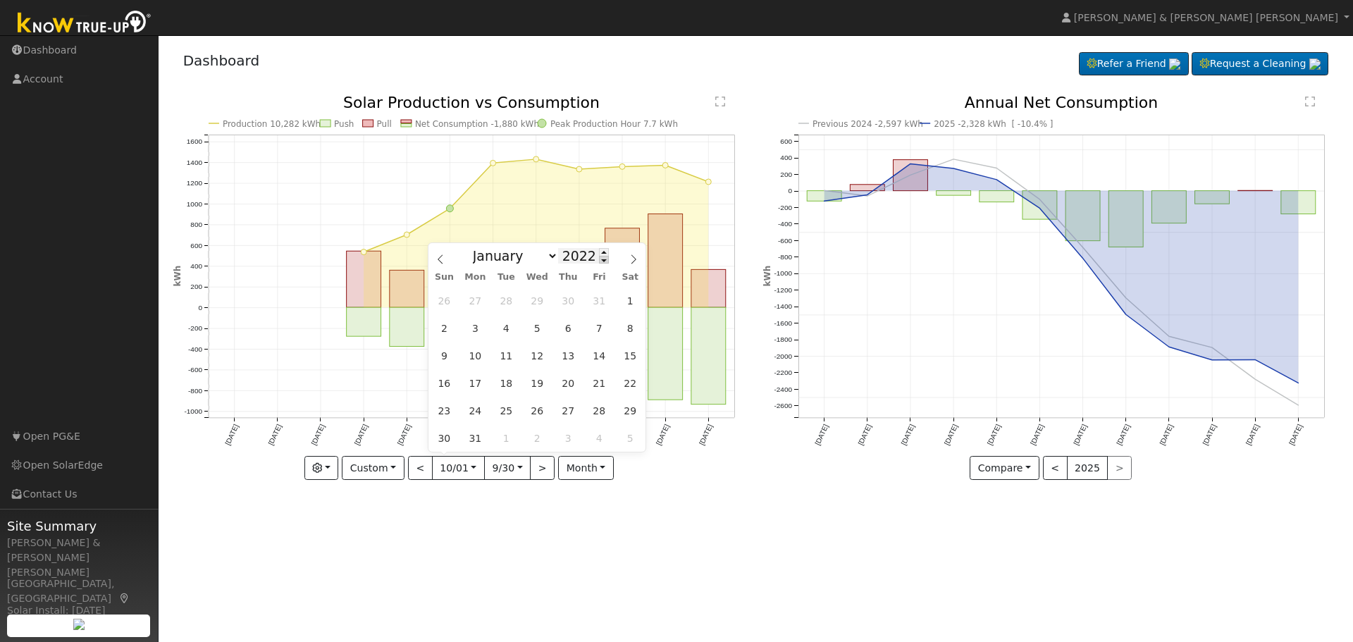
click at [599, 264] on span at bounding box center [604, 260] width 10 height 8
click at [599, 253] on span at bounding box center [604, 252] width 10 height 8
type input "2023"
click at [443, 299] on span "1" at bounding box center [444, 300] width 27 height 27
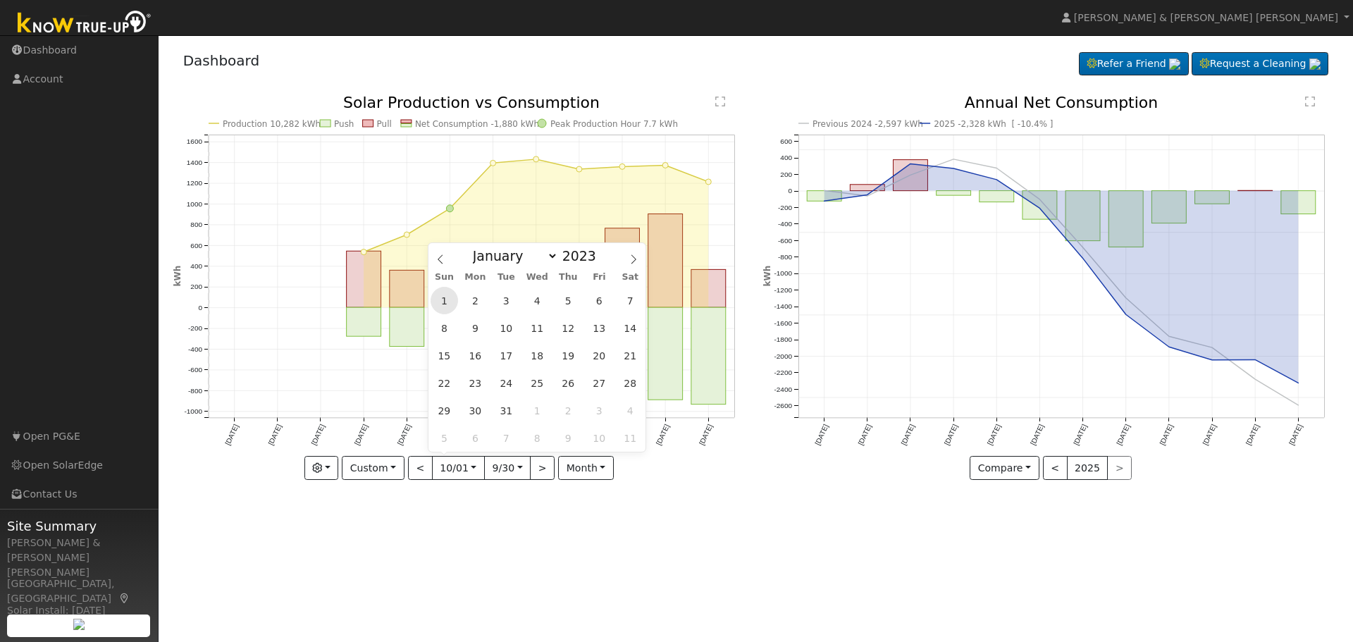
type input "[DATE]"
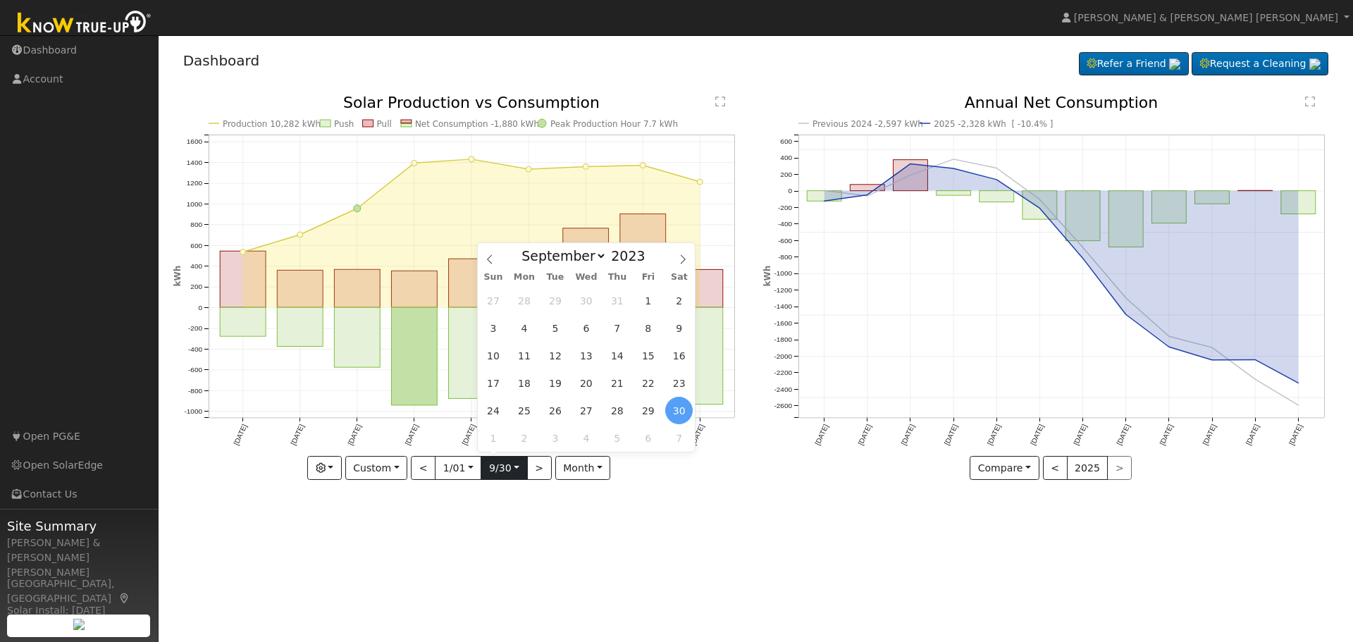
click at [517, 468] on input "2023-09-30" at bounding box center [503, 468] width 45 height 23
click at [600, 258] on select "January February March April May June July August September October November De…" at bounding box center [561, 255] width 92 height 17
select select "11"
click at [526, 247] on select "January February March April May June July August September October November De…" at bounding box center [561, 255] width 92 height 17
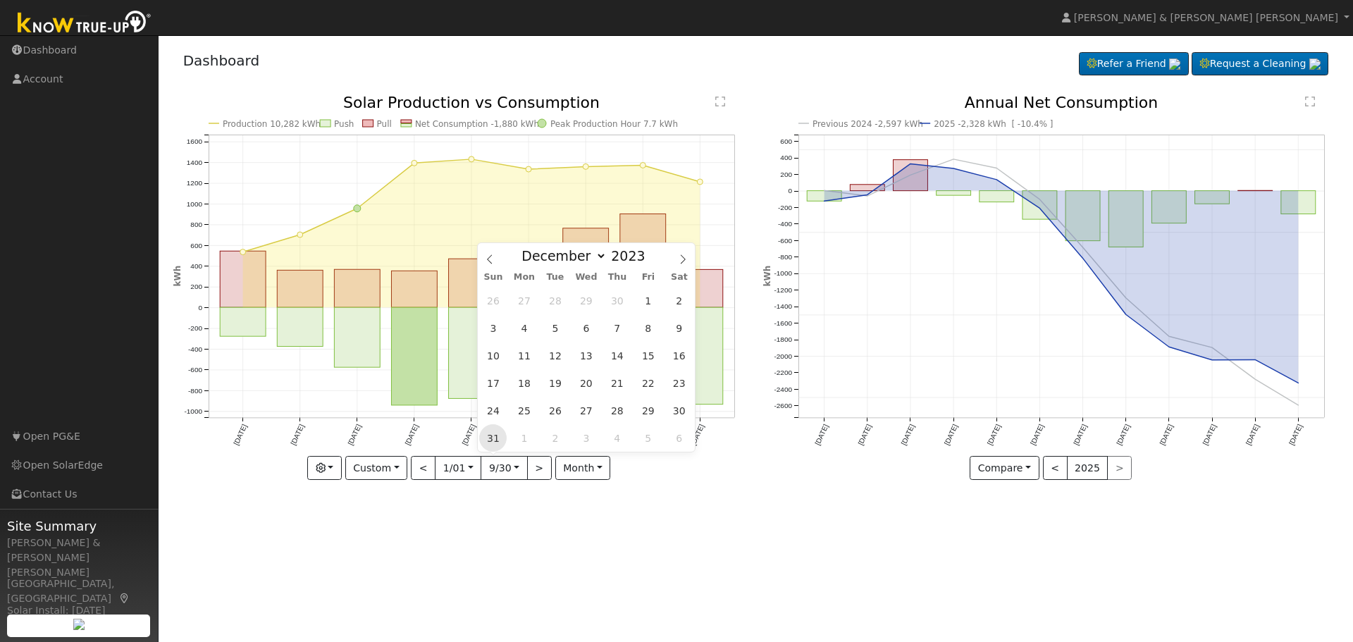
click at [496, 438] on span "31" at bounding box center [492, 437] width 27 height 27
type input "2023-12-31"
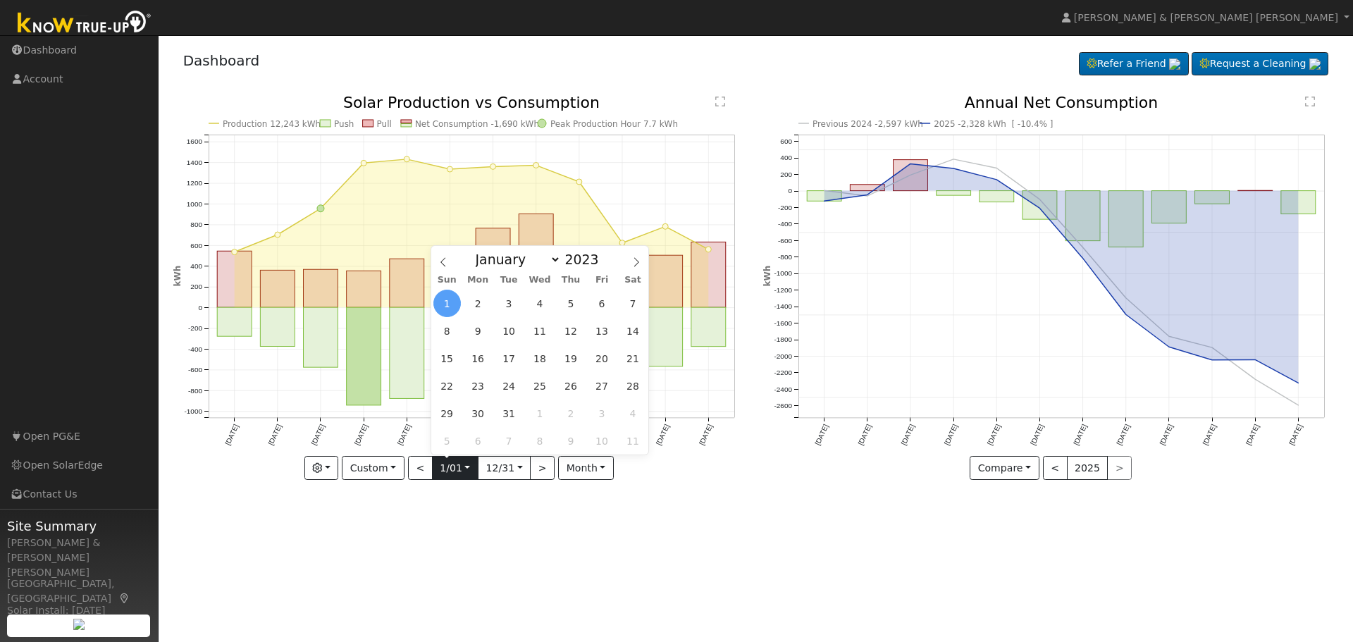
click at [467, 469] on input "[DATE]" at bounding box center [455, 468] width 45 height 23
click at [602, 254] on span at bounding box center [607, 256] width 10 height 8
type input "2024"
click at [477, 302] on span "1" at bounding box center [478, 303] width 27 height 27
type input "2024-01-01"
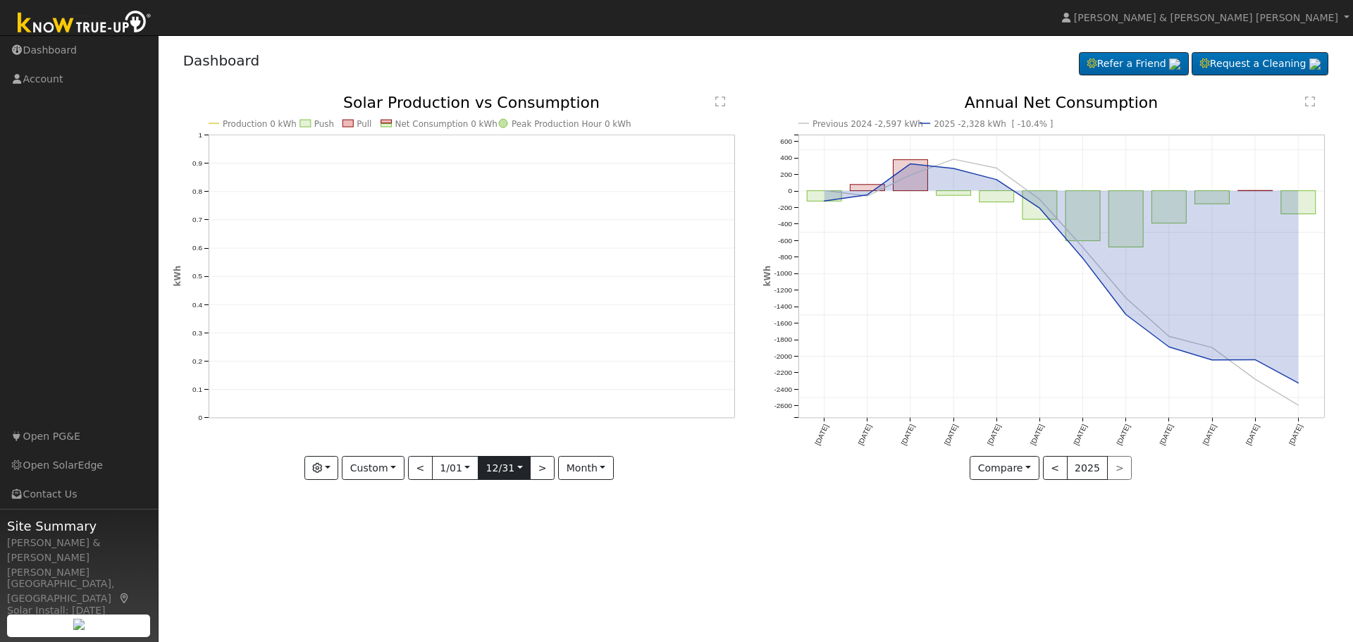
click at [520, 472] on input "2023-12-31" at bounding box center [504, 468] width 51 height 23
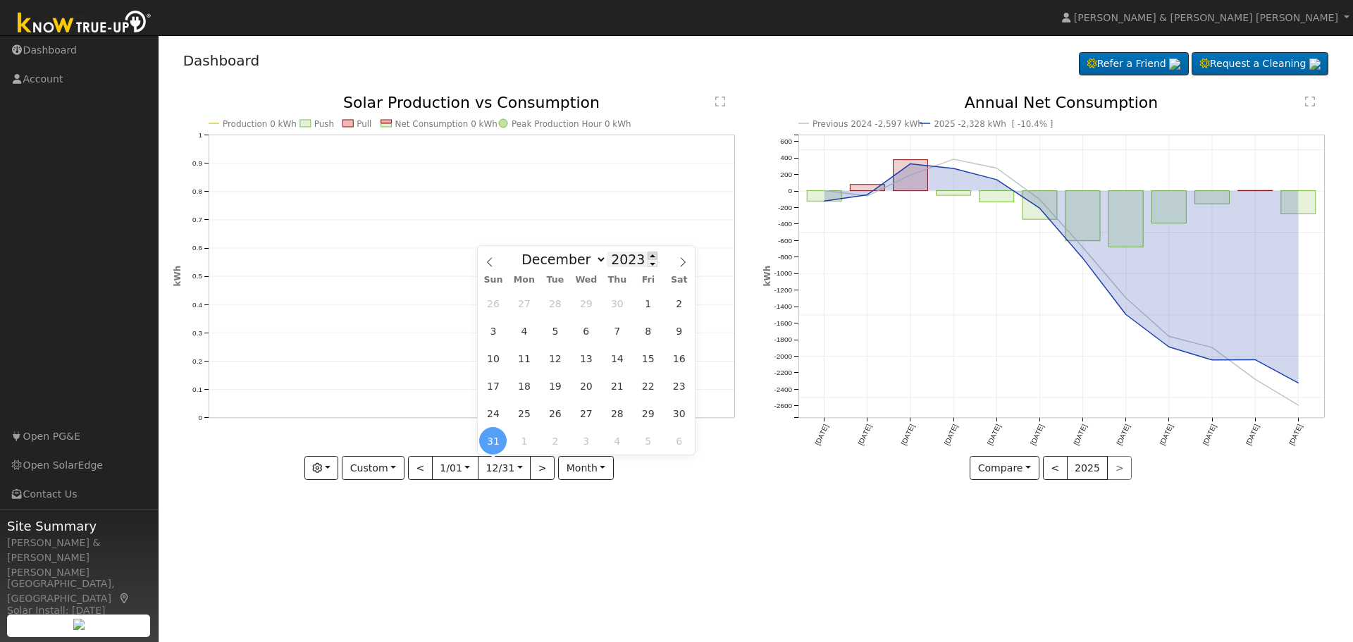
click at [648, 256] on span at bounding box center [653, 256] width 10 height 8
type input "2024"
click at [553, 412] on span "31" at bounding box center [554, 413] width 27 height 27
type input "2024-12-31"
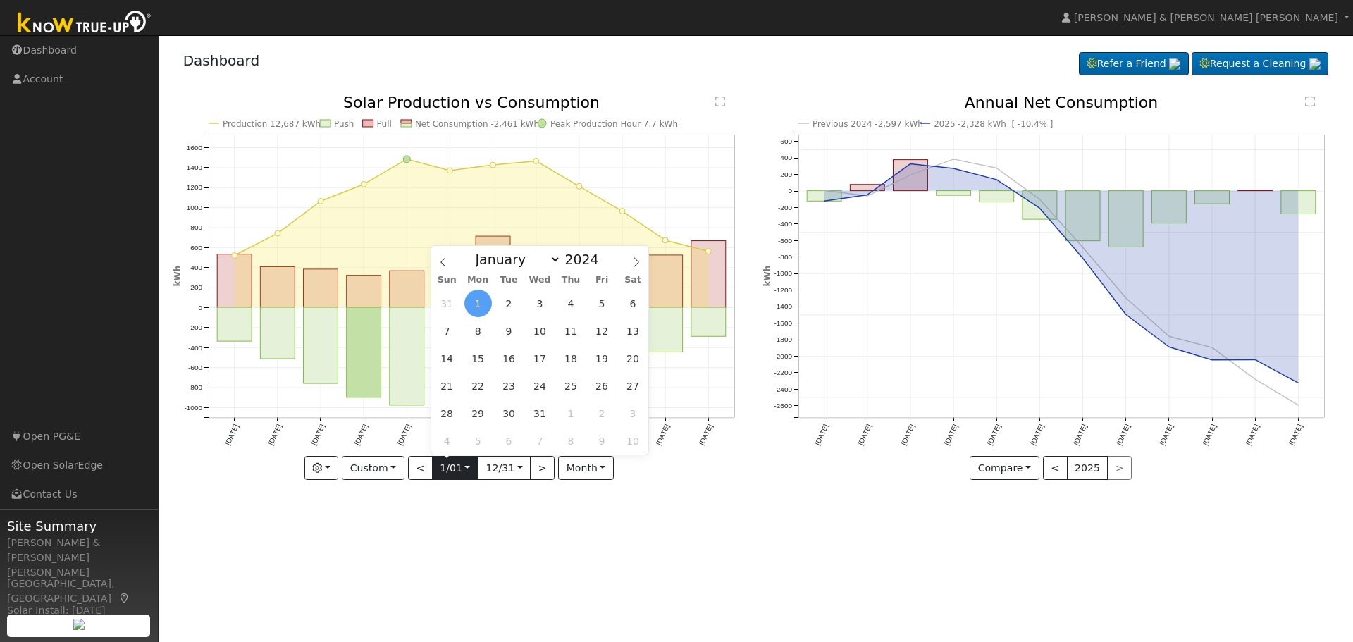
click at [463, 470] on input "2024-01-01" at bounding box center [455, 468] width 45 height 23
click at [602, 257] on span at bounding box center [607, 256] width 10 height 8
type input "2025"
click at [541, 304] on span "1" at bounding box center [540, 303] width 27 height 27
type input "[DATE]"
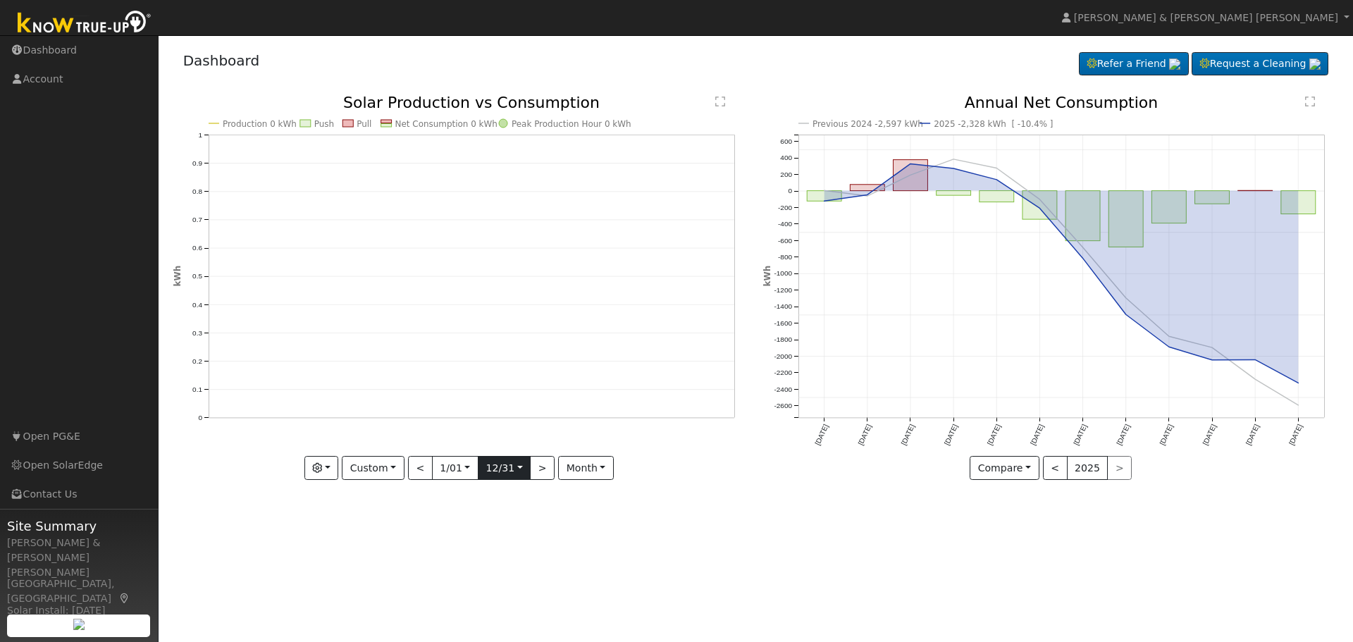
click at [519, 472] on input "2024-12-31" at bounding box center [504, 468] width 51 height 23
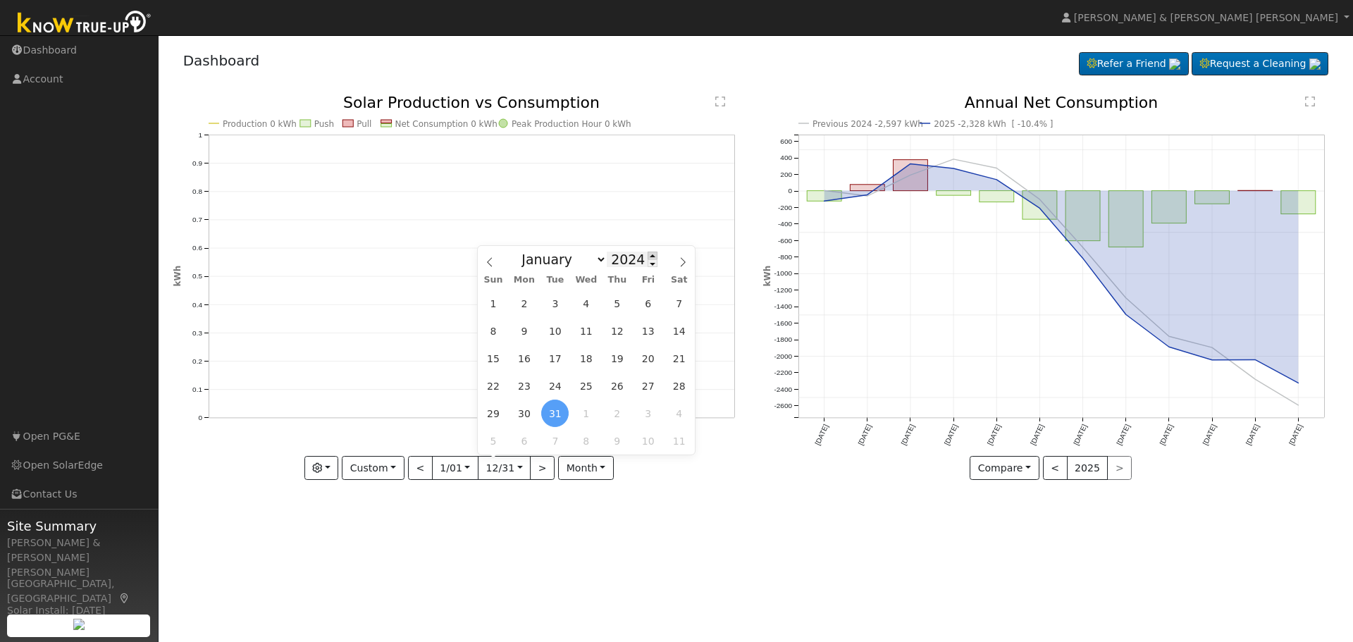
click at [648, 254] on span at bounding box center [653, 256] width 10 height 8
type input "2025"
click at [589, 412] on span "31" at bounding box center [585, 413] width 27 height 27
type input "2025-12-31"
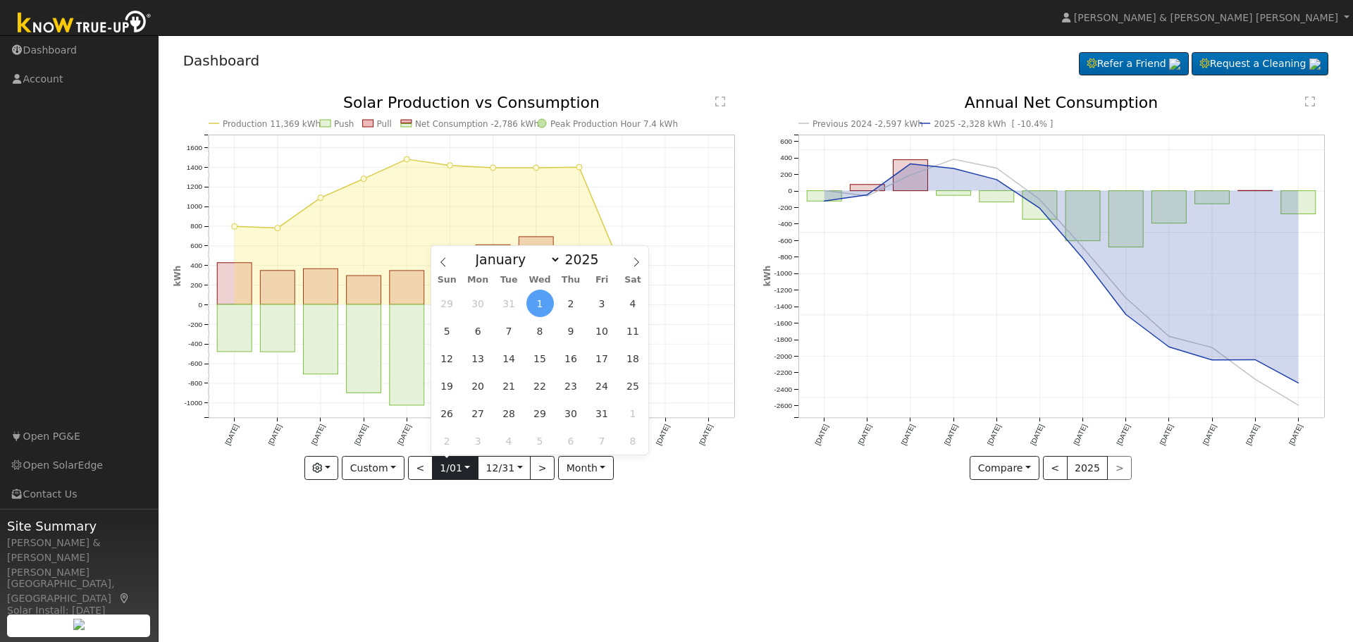
click at [466, 472] on input "[DATE]" at bounding box center [455, 468] width 45 height 23
click at [602, 266] on span at bounding box center [607, 263] width 10 height 8
type input "2024"
click at [475, 304] on span "1" at bounding box center [478, 303] width 27 height 27
type input "2024-01-01"
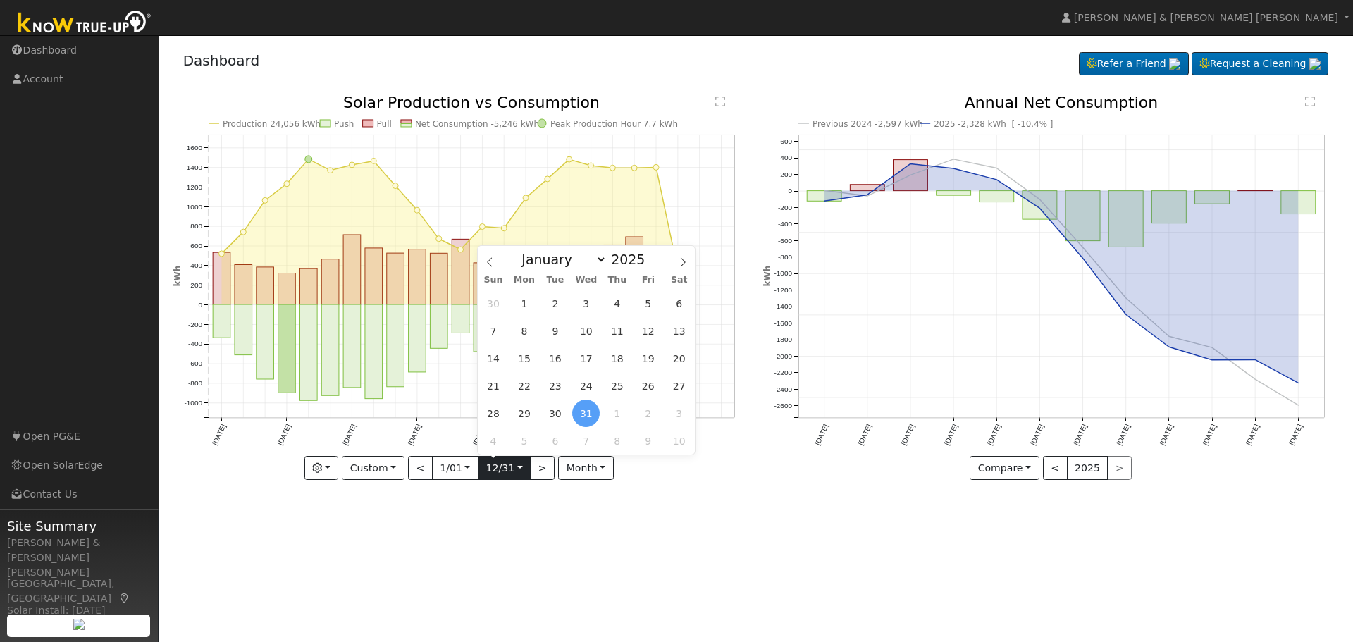
click at [518, 469] on input "2025-12-31" at bounding box center [504, 468] width 51 height 23
click at [648, 264] on span at bounding box center [653, 263] width 10 height 8
type input "2024"
click at [555, 417] on span "31" at bounding box center [554, 413] width 27 height 27
type input "2024-12-31"
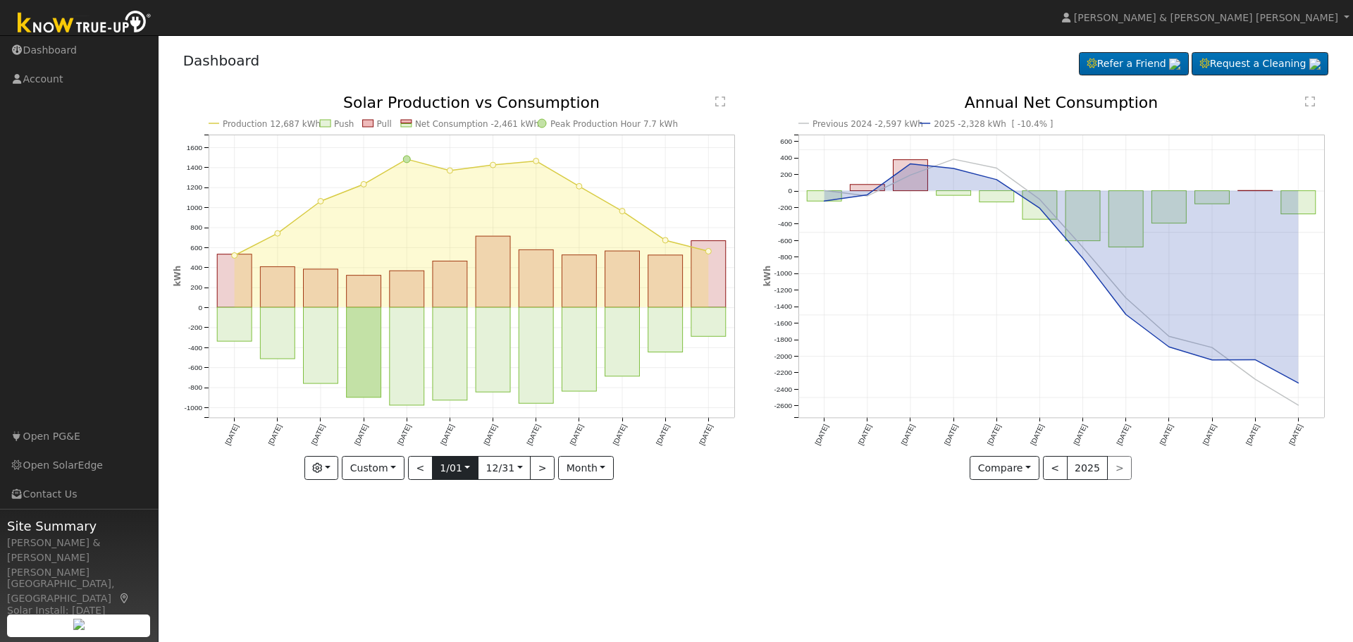
click at [467, 469] on input "2024-01-01" at bounding box center [455, 468] width 45 height 23
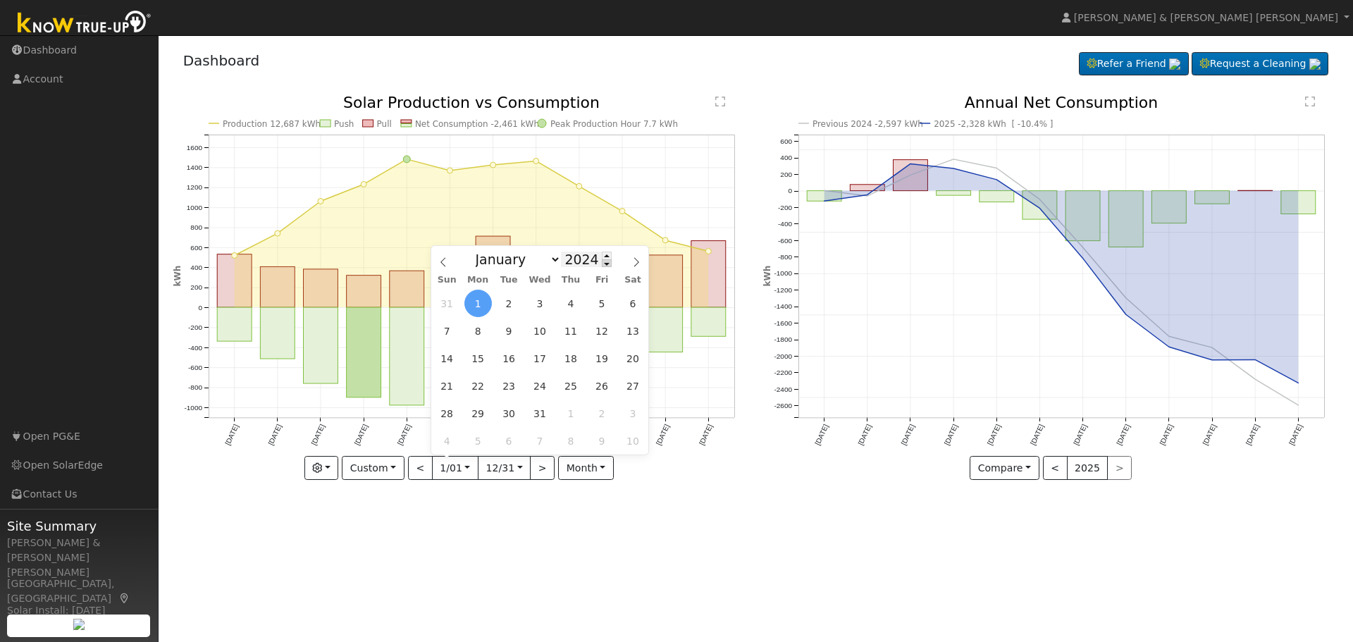
click at [602, 264] on span at bounding box center [607, 263] width 10 height 8
type input "2023"
click at [451, 305] on span "1" at bounding box center [447, 303] width 27 height 27
type input "[DATE]"
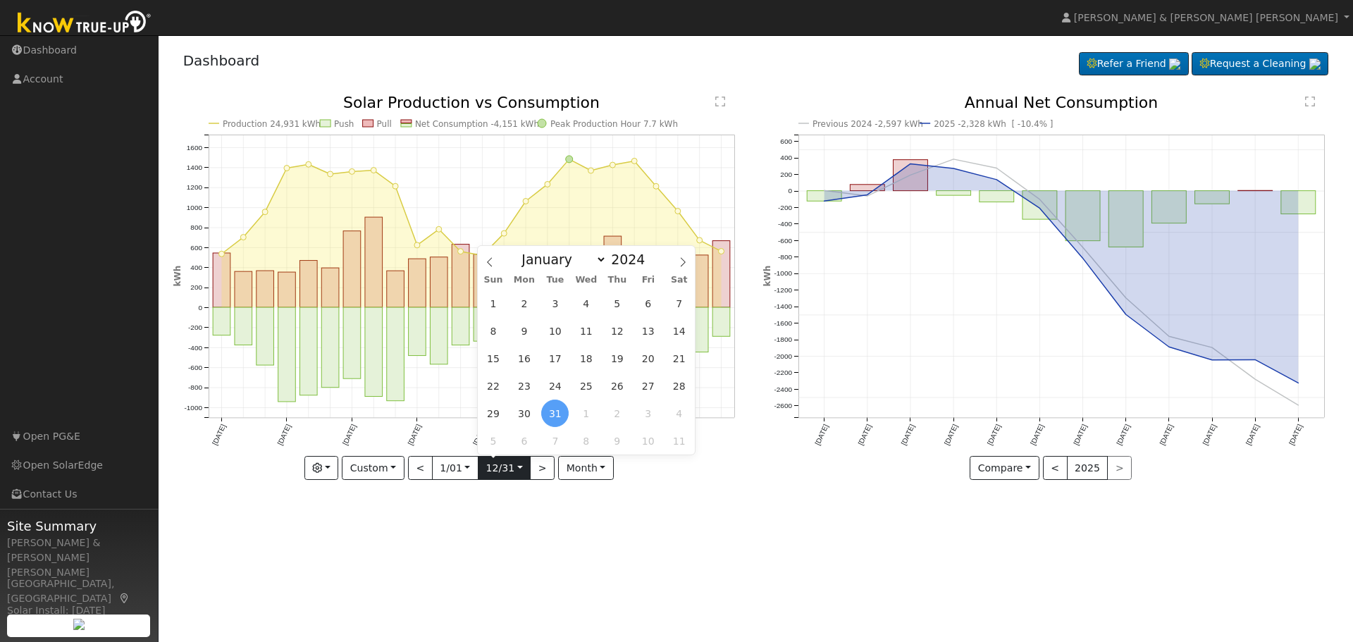
click at [516, 473] on input "2024-12-31" at bounding box center [504, 468] width 51 height 23
click at [648, 265] on span at bounding box center [653, 263] width 10 height 8
type input "2023"
click at [494, 438] on span "31" at bounding box center [492, 440] width 27 height 27
type input "2023-12-31"
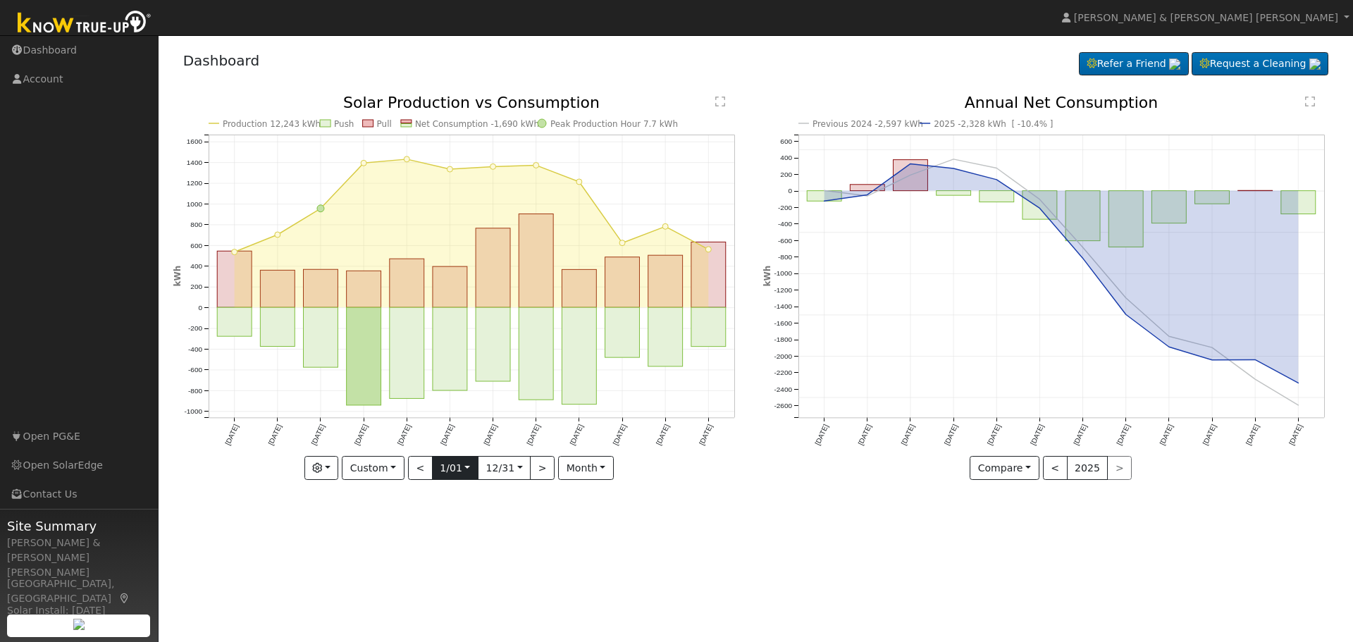
click at [467, 467] on input "[DATE]" at bounding box center [455, 468] width 45 height 23
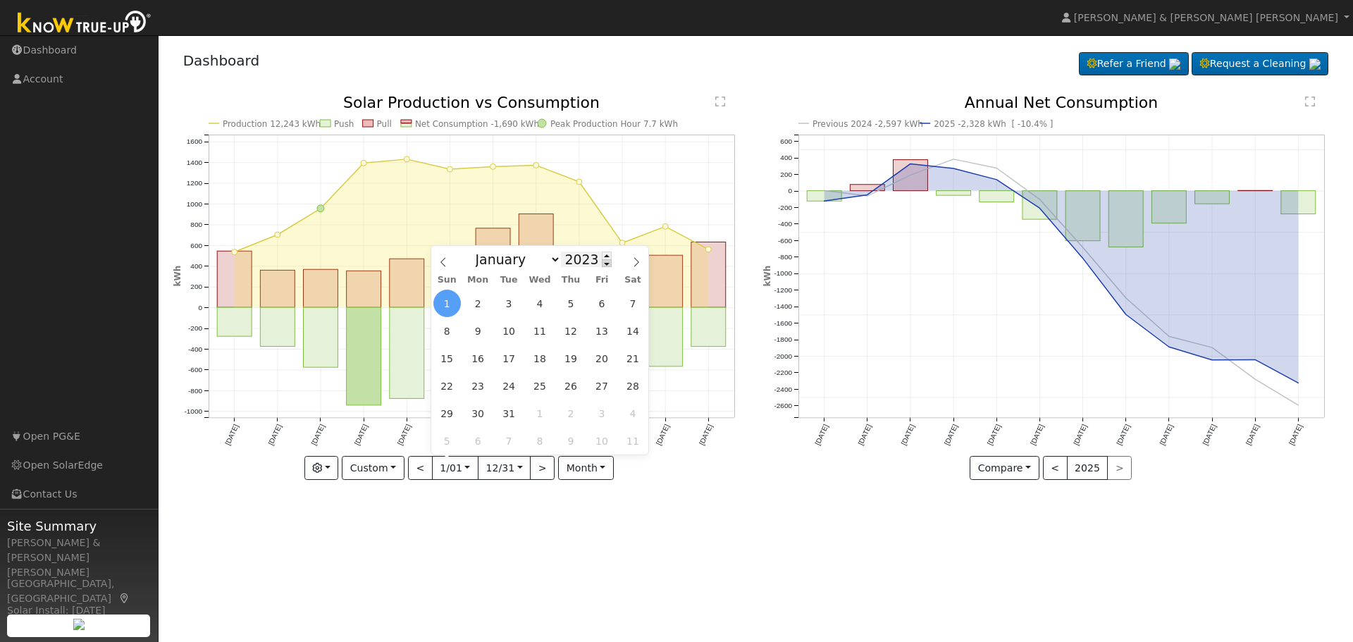
click at [602, 264] on span at bounding box center [607, 263] width 10 height 8
type input "2022"
click at [632, 305] on span "1" at bounding box center [632, 303] width 27 height 27
type input "[DATE]"
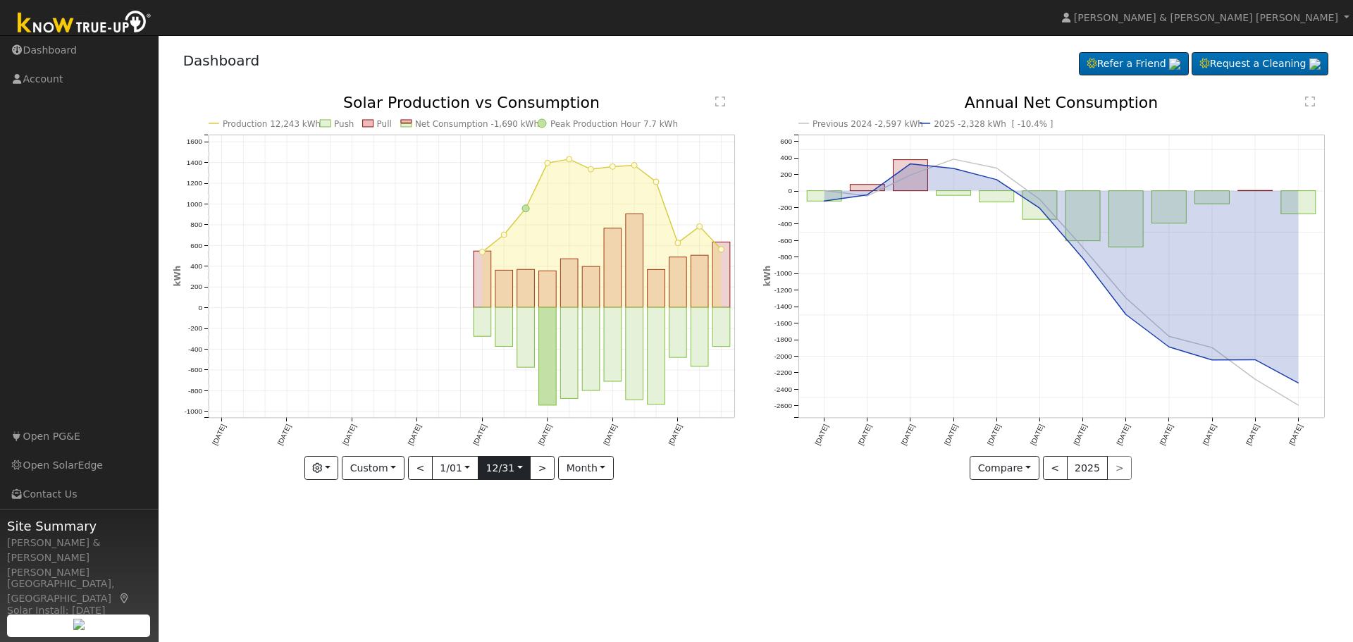
click at [515, 475] on input "2023-12-31" at bounding box center [504, 468] width 51 height 23
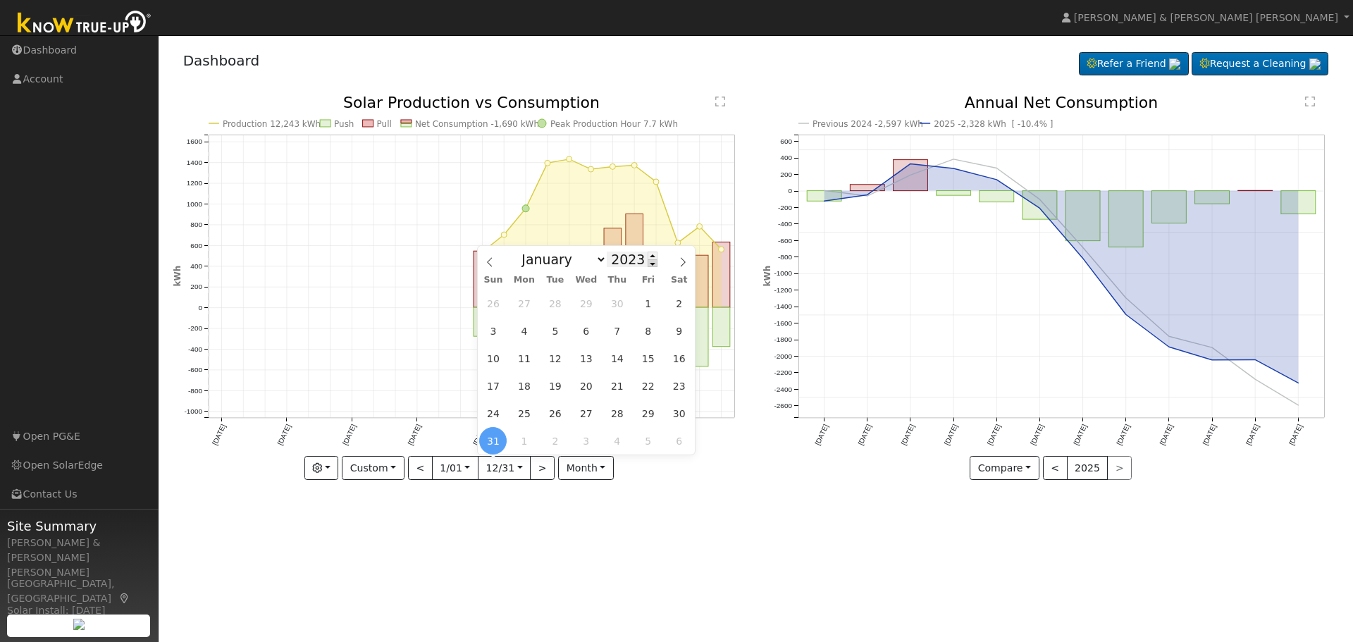
click at [648, 263] on span at bounding box center [653, 263] width 10 height 8
type input "2022"
click at [678, 412] on span "31" at bounding box center [678, 413] width 27 height 27
type input "2022-12-31"
